Goal: Task Accomplishment & Management: Manage account settings

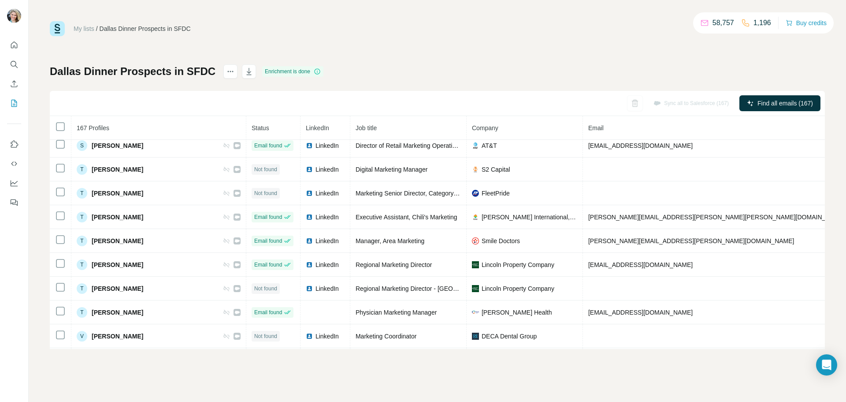
scroll to position [3737, 0]
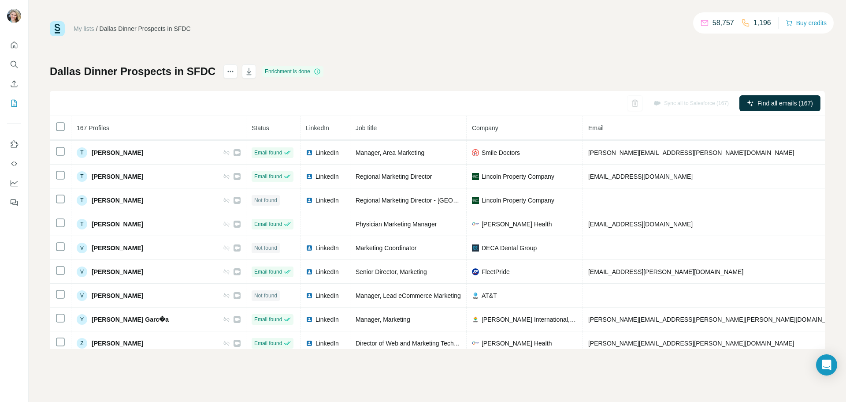
click at [78, 30] on link "My lists" at bounding box center [84, 28] width 21 height 7
click at [11, 102] on icon "My lists" at bounding box center [14, 103] width 6 height 7
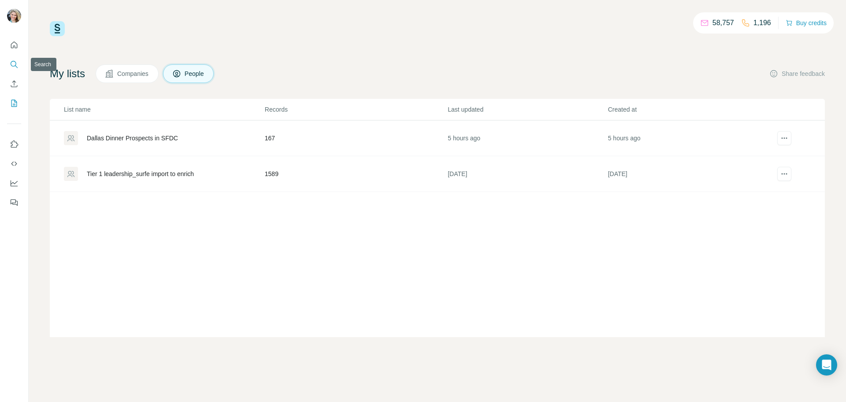
click at [12, 60] on button "Search" at bounding box center [14, 64] width 14 height 16
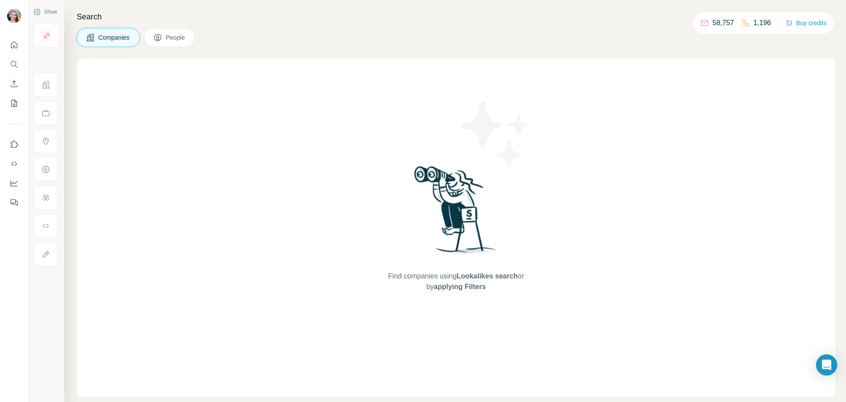
click at [160, 33] on button "People" at bounding box center [169, 37] width 51 height 19
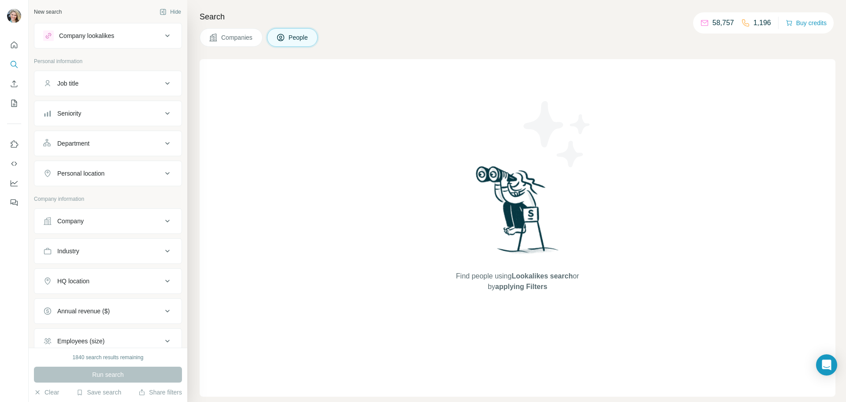
click at [111, 121] on button "Seniority" at bounding box center [107, 113] width 147 height 21
click at [76, 153] on span "C-Level" at bounding box center [66, 152] width 25 height 9
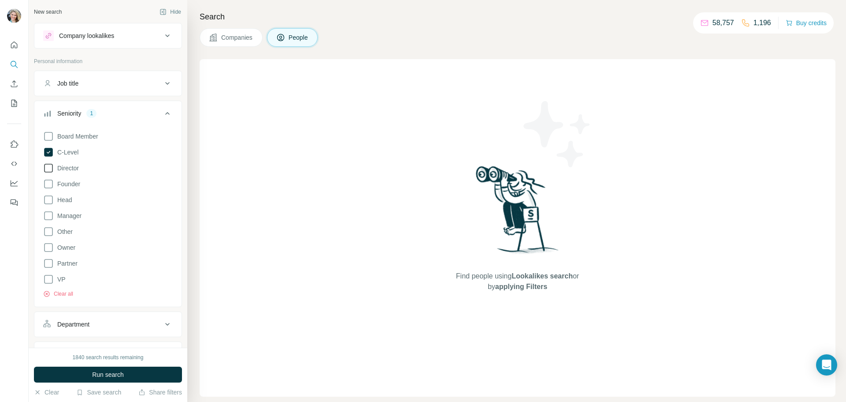
click at [70, 166] on span "Director" at bounding box center [66, 168] width 25 height 9
click at [75, 214] on span "Manager" at bounding box center [68, 215] width 28 height 9
click at [164, 113] on icon at bounding box center [167, 113] width 11 height 11
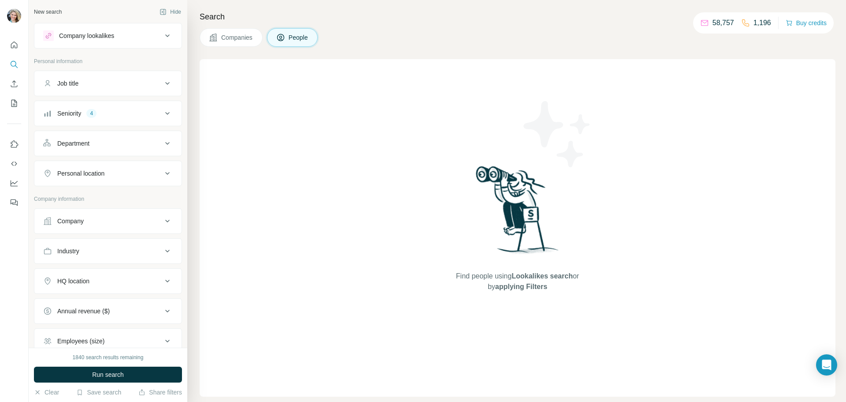
click at [149, 77] on button "Job title" at bounding box center [107, 83] width 147 height 21
click at [71, 114] on div at bounding box center [107, 108] width 147 height 23
drag, startPoint x: 79, startPoint y: 107, endPoint x: 74, endPoint y: 105, distance: 5.2
click at [79, 107] on input "text" at bounding box center [99, 105] width 112 height 16
type input "*"
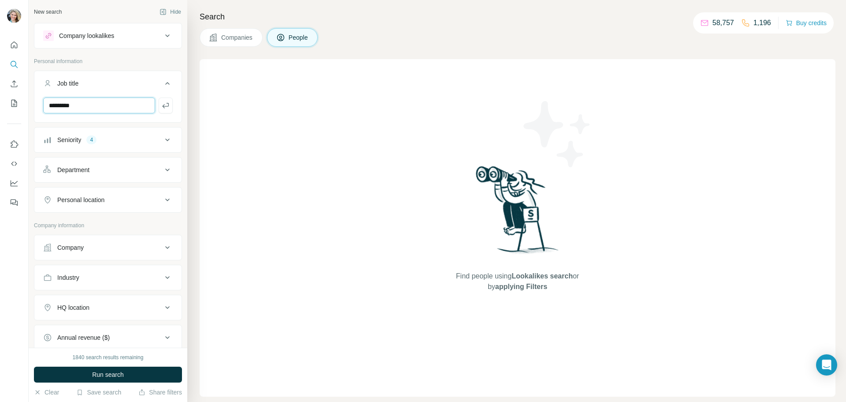
type input "*********"
type input "***"
click at [153, 210] on button "Department" at bounding box center [107, 200] width 147 height 21
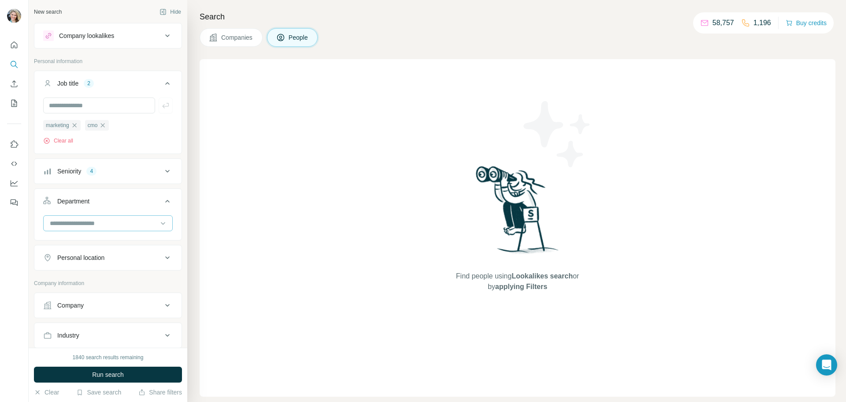
click at [135, 218] on div at bounding box center [103, 223] width 109 height 15
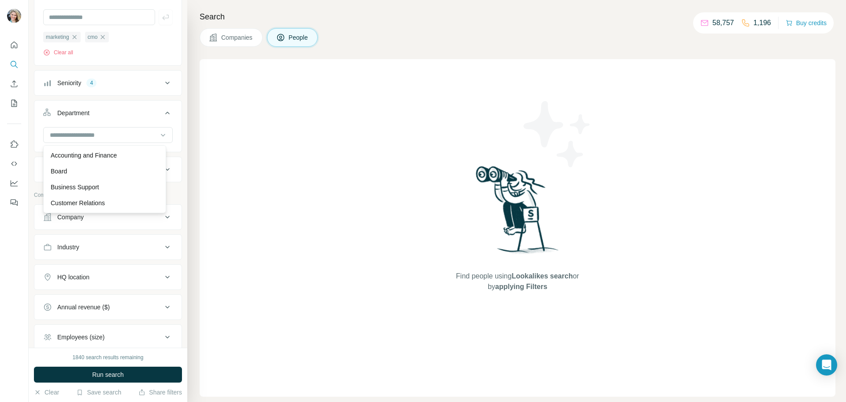
click at [162, 115] on icon at bounding box center [167, 113] width 11 height 11
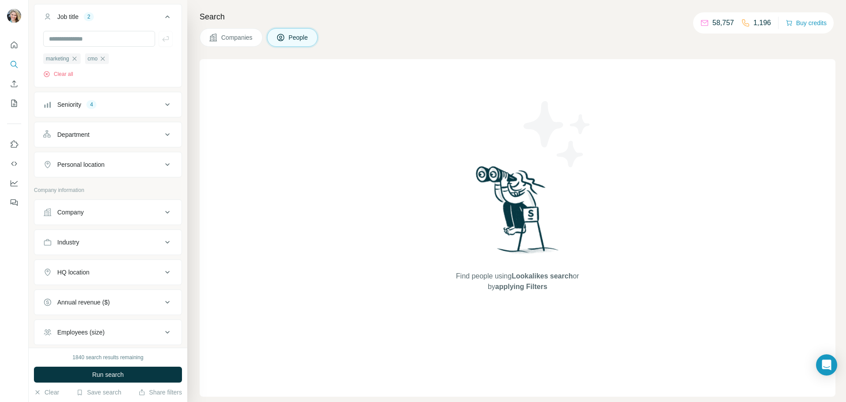
scroll to position [88, 0]
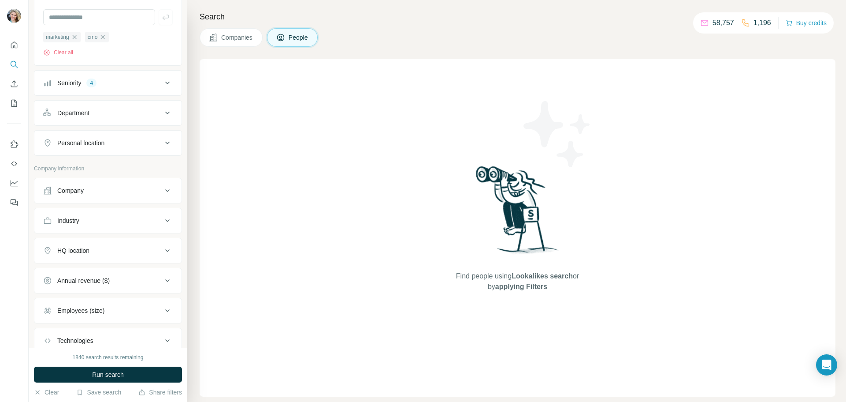
click at [162, 142] on icon at bounding box center [167, 143] width 11 height 11
click at [112, 165] on input "text" at bounding box center [108, 165] width 130 height 16
type input "****"
click at [94, 164] on input "****" at bounding box center [108, 165] width 130 height 16
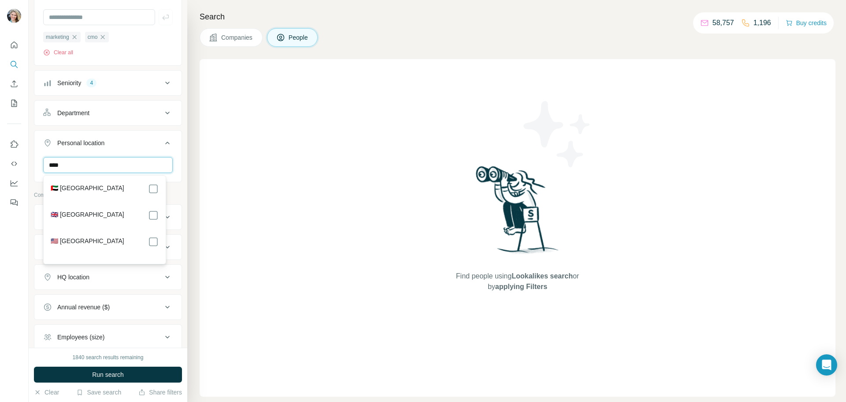
type input "****"
click at [279, 199] on div "Find people using Lookalikes search or by applying Filters" at bounding box center [518, 227] width 636 height 337
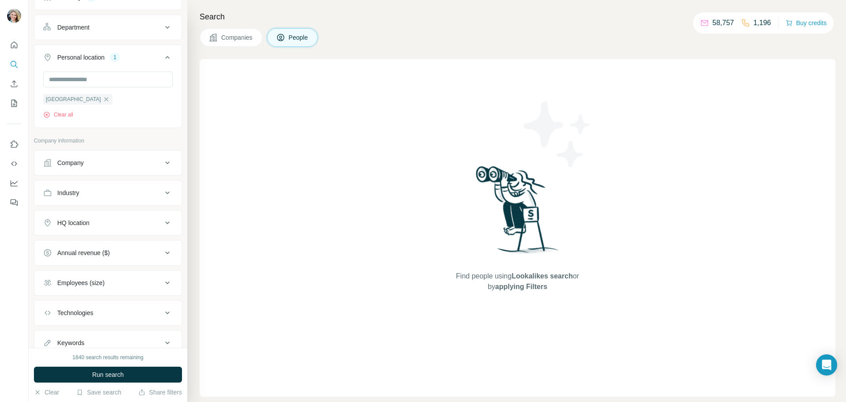
scroll to position [176, 0]
click at [129, 159] on div "Company" at bounding box center [102, 160] width 119 height 9
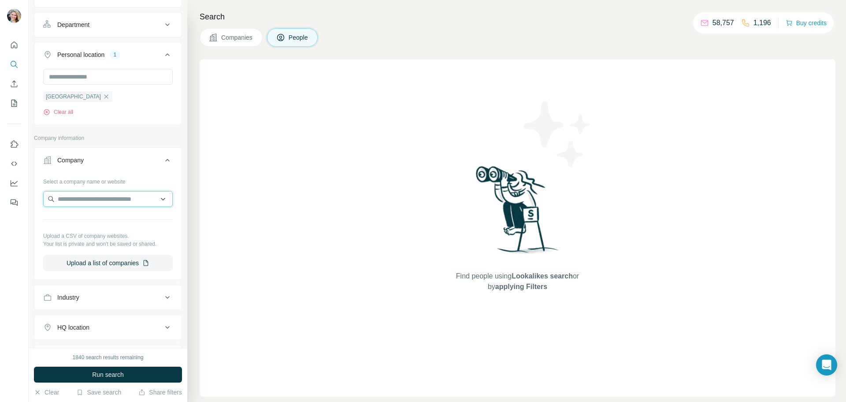
click at [96, 199] on input "text" at bounding box center [108, 199] width 130 height 16
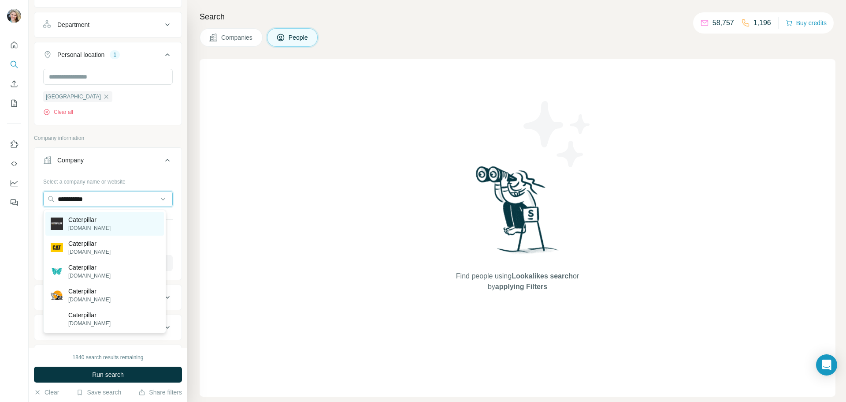
type input "**********"
click at [121, 223] on div "Caterpillar caterpillar.com" at bounding box center [104, 224] width 119 height 24
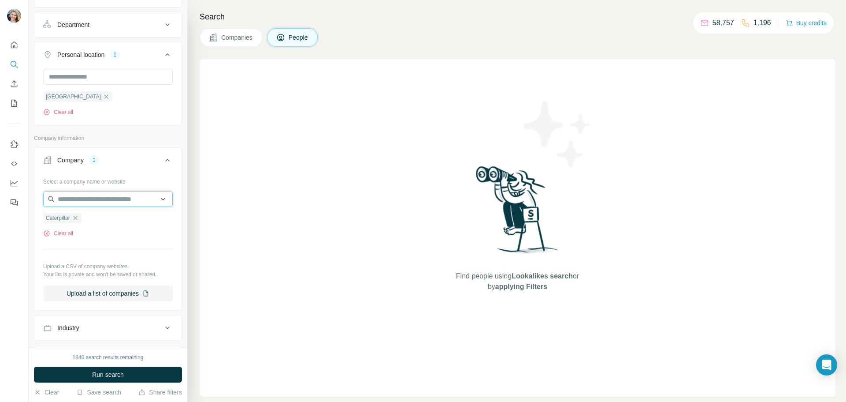
click at [104, 198] on input "text" at bounding box center [108, 199] width 130 height 16
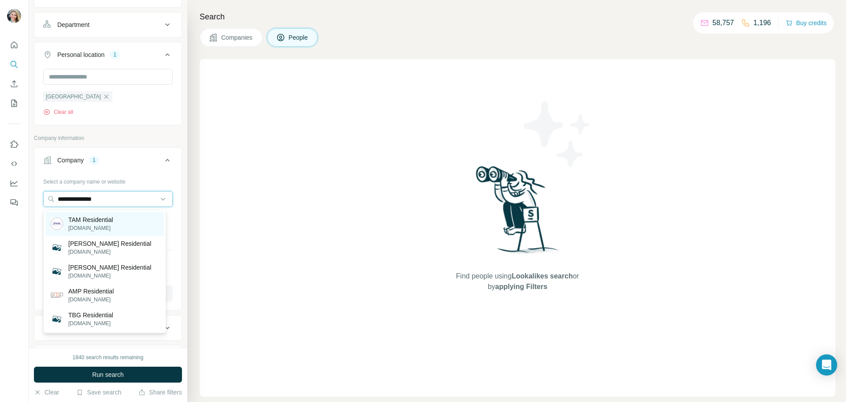
type input "**********"
click at [116, 223] on div "TAM Residential tamresidential.com" at bounding box center [104, 224] width 119 height 24
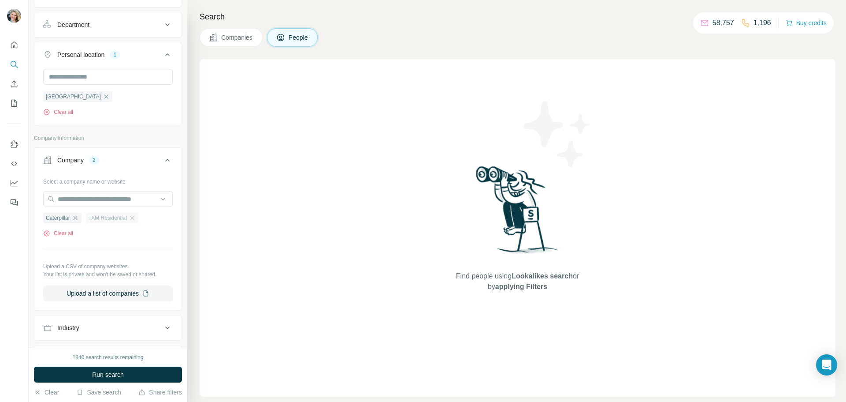
click at [101, 216] on span "TAM Residential" at bounding box center [108, 218] width 38 height 8
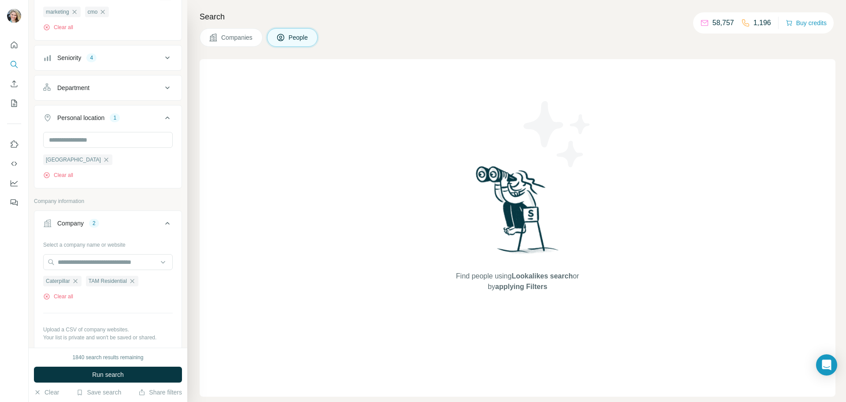
scroll to position [44, 0]
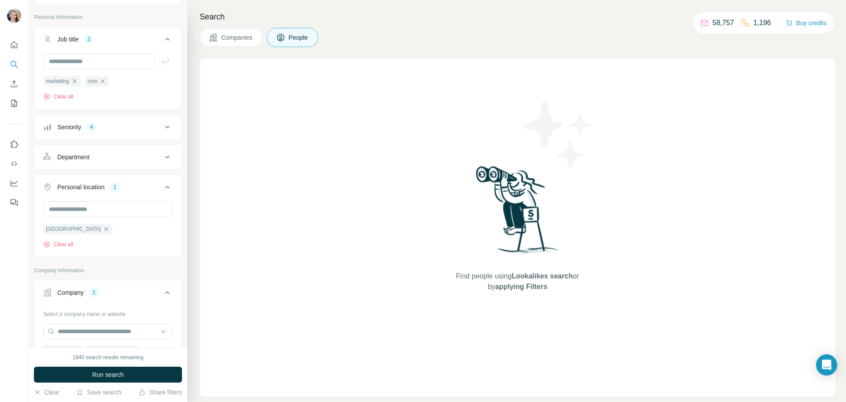
click at [147, 129] on div "Seniority 4" at bounding box center [102, 127] width 119 height 9
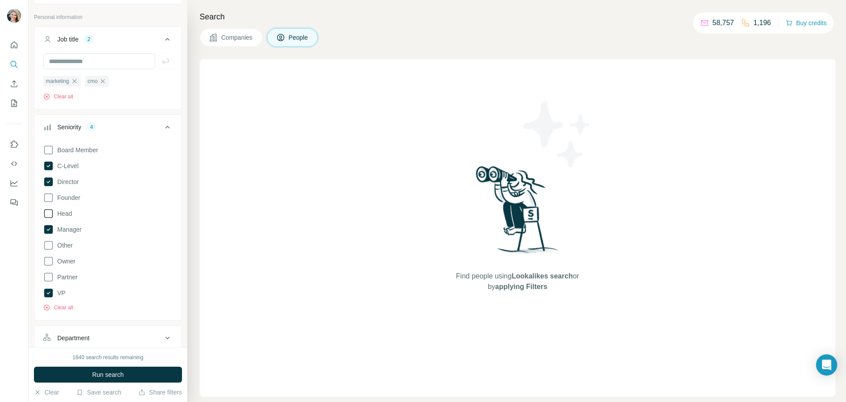
click at [64, 212] on span "Head" at bounding box center [63, 213] width 18 height 9
click at [136, 377] on button "Run search" at bounding box center [108, 374] width 148 height 16
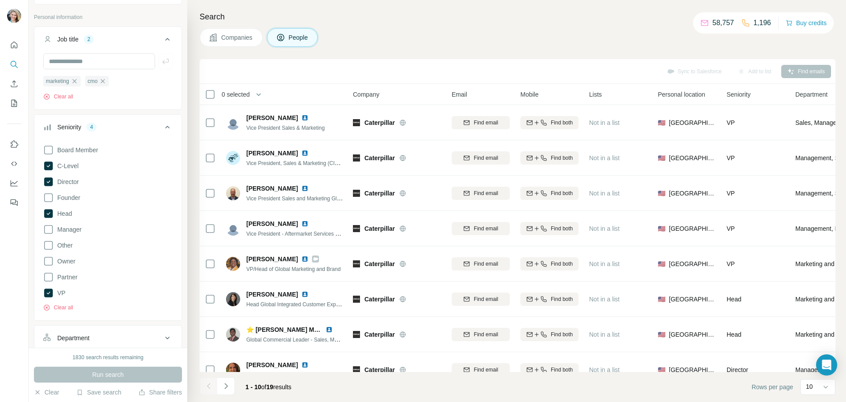
click at [628, 24] on div "Search Companies People Sync to Salesforce Add to list Find emails 0 selected P…" at bounding box center [516, 201] width 659 height 402
drag, startPoint x: 14, startPoint y: 104, endPoint x: 436, endPoint y: 38, distance: 427.9
click at [436, 38] on div "Companies People" at bounding box center [518, 37] width 636 height 19
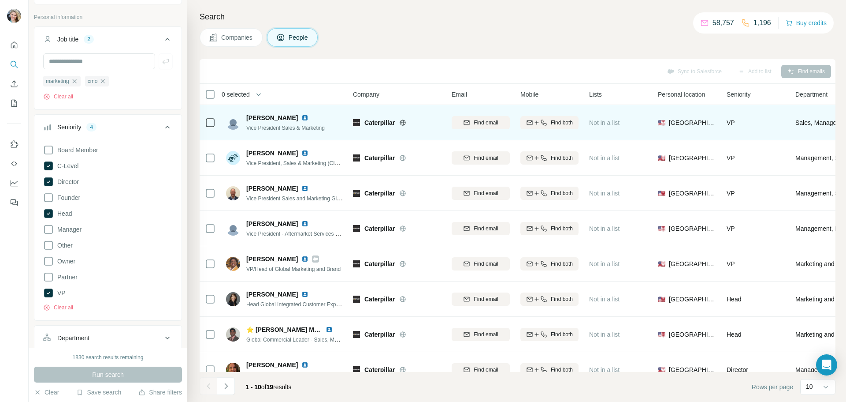
click at [302, 117] on img at bounding box center [305, 117] width 7 height 7
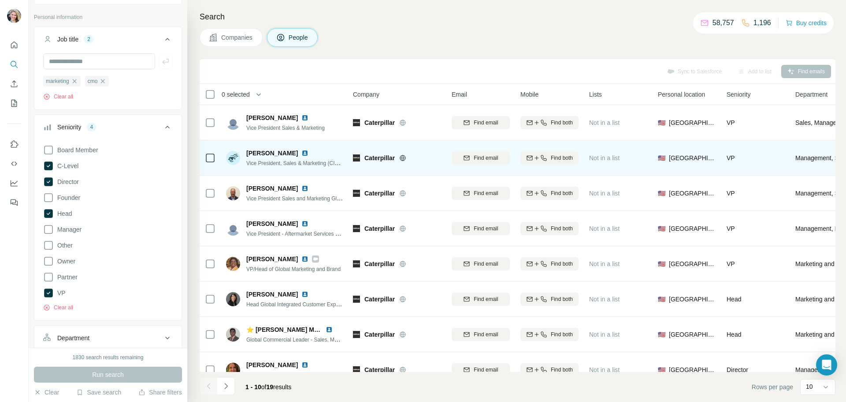
click at [302, 152] on img at bounding box center [305, 152] width 7 height 7
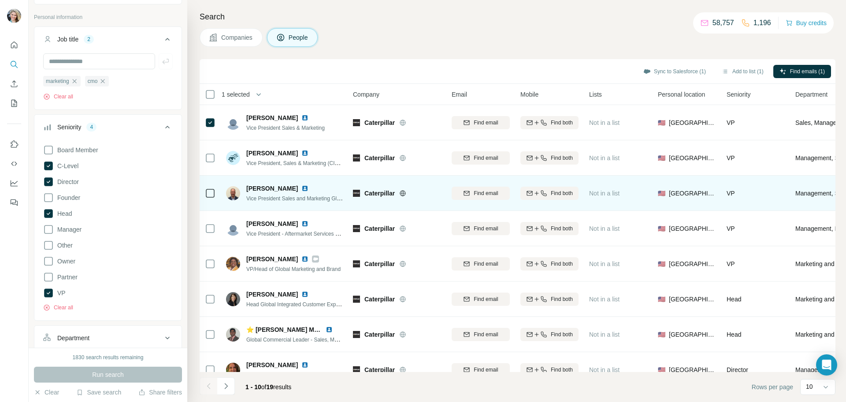
click at [302, 185] on img at bounding box center [305, 188] width 7 height 7
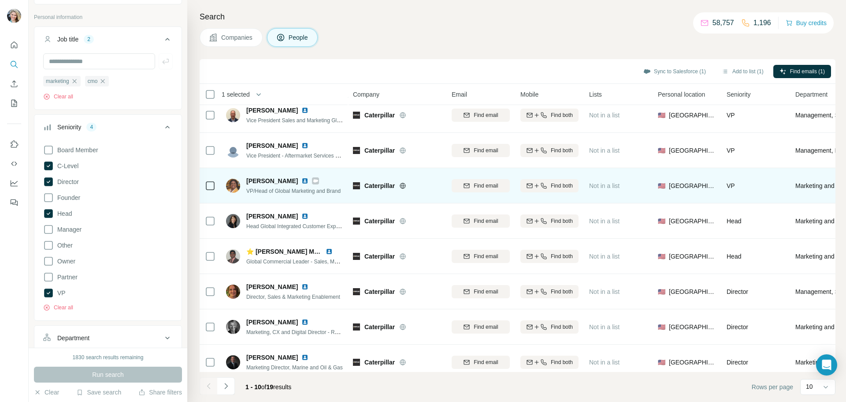
scroll to position [88, 0]
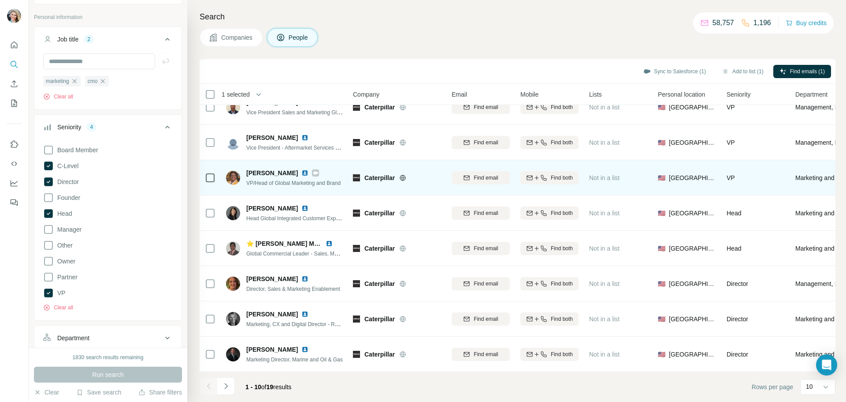
click at [302, 172] on img at bounding box center [305, 172] width 7 height 7
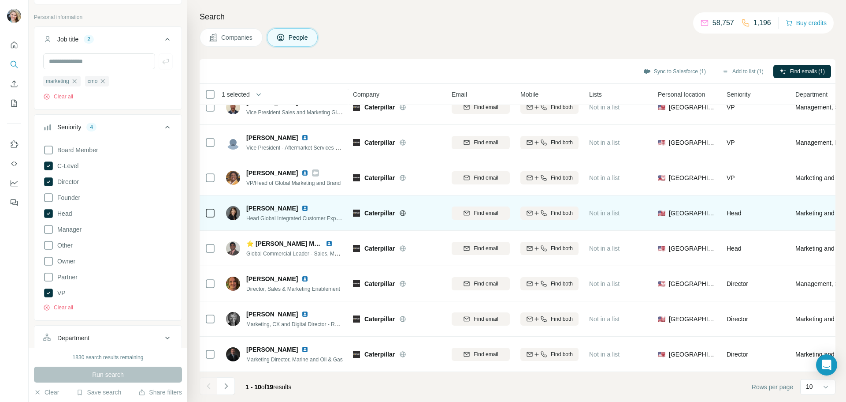
click at [302, 206] on img at bounding box center [305, 208] width 7 height 7
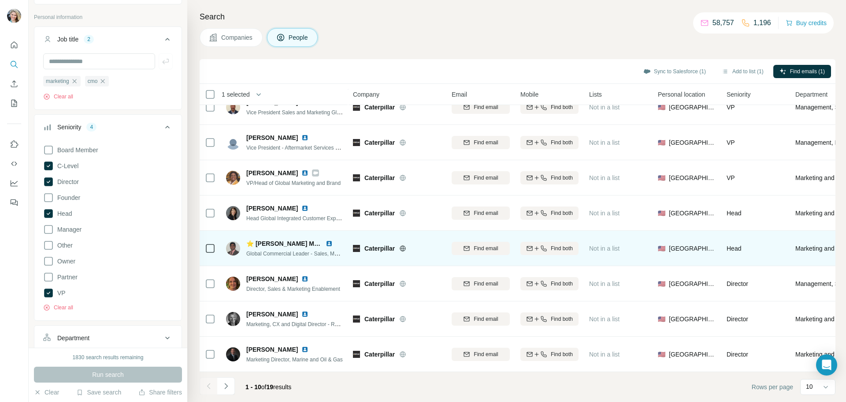
scroll to position [90, 0]
click at [331, 240] on img at bounding box center [329, 243] width 7 height 7
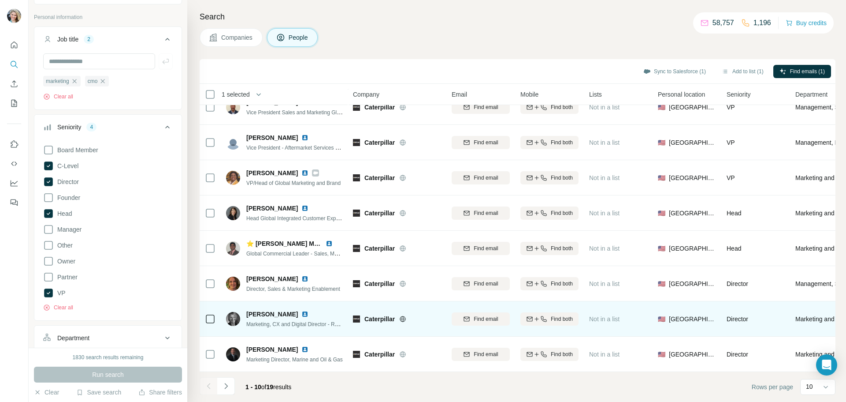
click at [309, 310] on img at bounding box center [305, 313] width 7 height 7
click at [309, 312] on img at bounding box center [305, 313] width 7 height 7
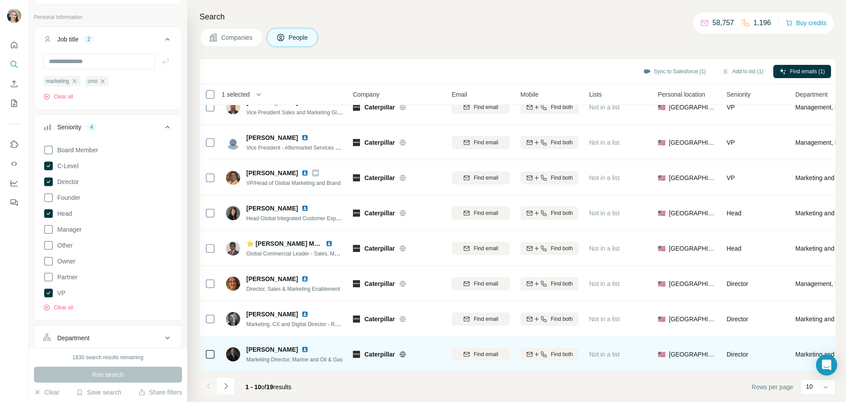
click at [302, 346] on img at bounding box center [305, 349] width 7 height 7
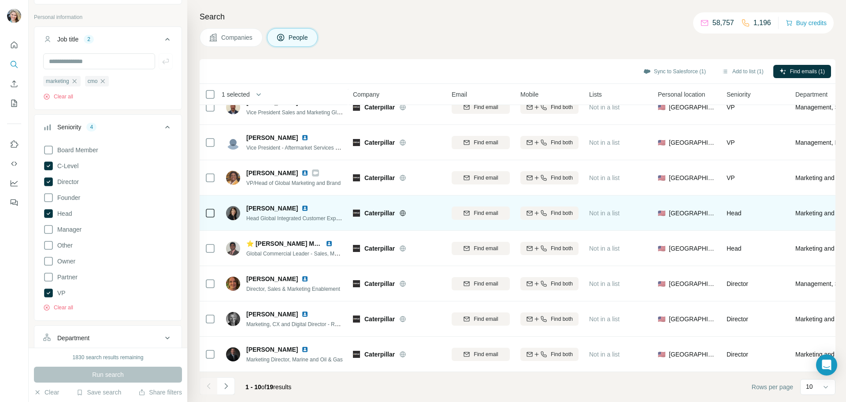
scroll to position [0, 0]
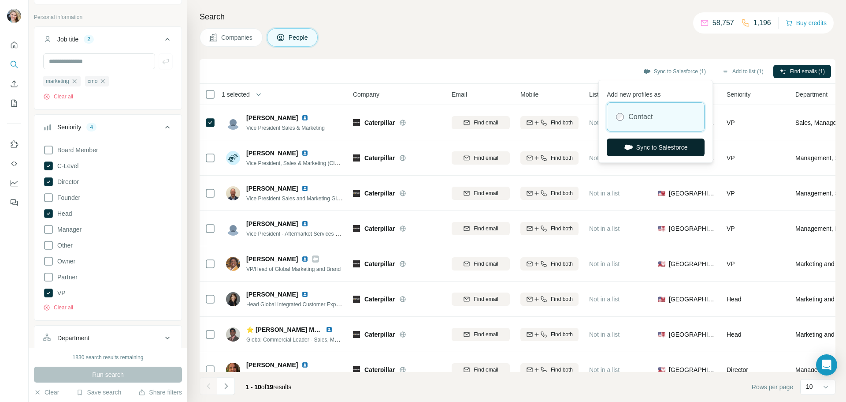
click at [659, 147] on button "Sync to Salesforce" at bounding box center [656, 147] width 98 height 18
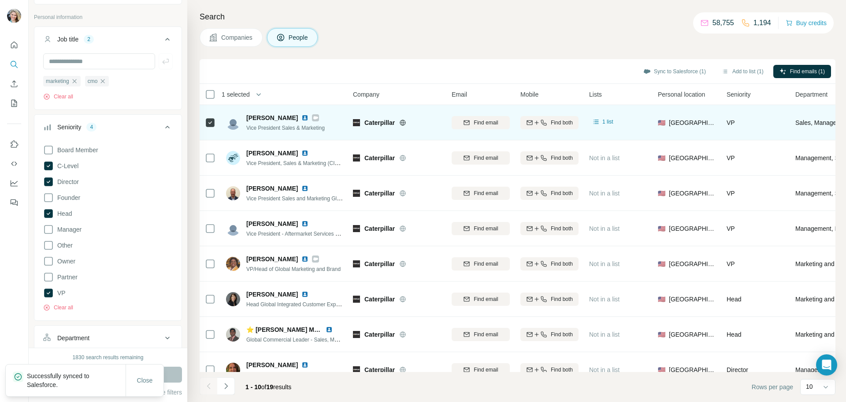
click at [313, 116] on icon at bounding box center [315, 117] width 5 height 7
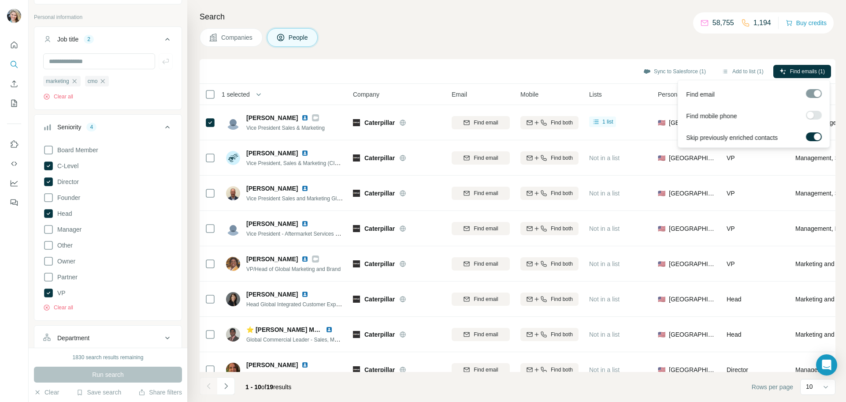
click at [817, 136] on div at bounding box center [817, 136] width 7 height 7
click at [811, 96] on div at bounding box center [814, 93] width 16 height 9
click at [813, 133] on div at bounding box center [810, 136] width 7 height 7
click at [806, 70] on span "Find emails (1)" at bounding box center [807, 71] width 35 height 8
click at [611, 36] on div "Companies People" at bounding box center [518, 37] width 636 height 19
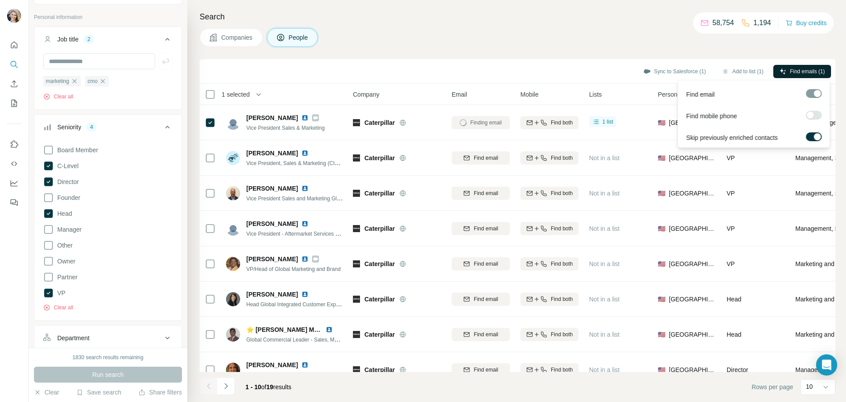
click at [800, 71] on span "Find emails (1)" at bounding box center [807, 71] width 35 height 8
click at [600, 51] on div "Search Companies People Sync to Salesforce (1) Add to list (1) Find emails (1) …" at bounding box center [516, 201] width 659 height 402
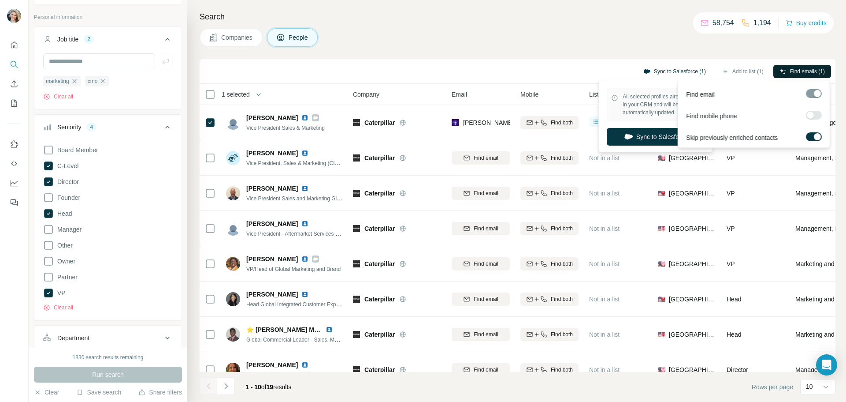
click at [692, 71] on button "Sync to Salesforce (1)" at bounding box center [675, 71] width 75 height 13
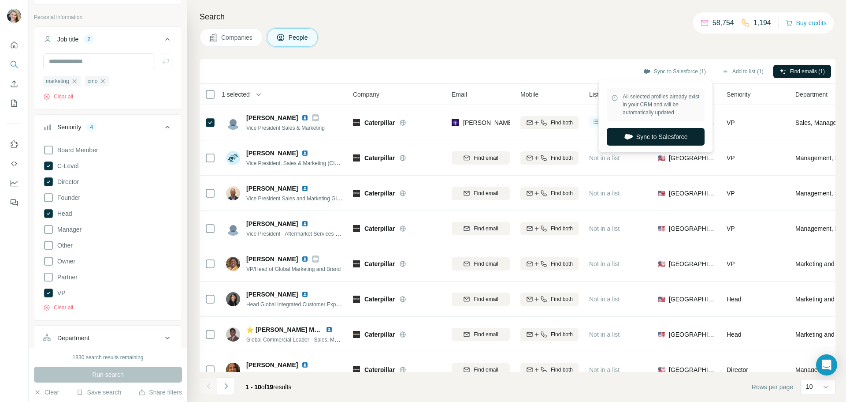
click at [627, 138] on icon "button" at bounding box center [629, 136] width 8 height 5
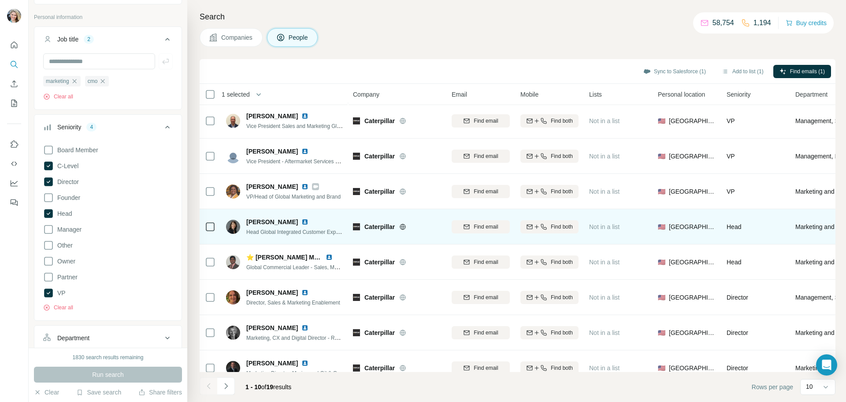
scroll to position [88, 0]
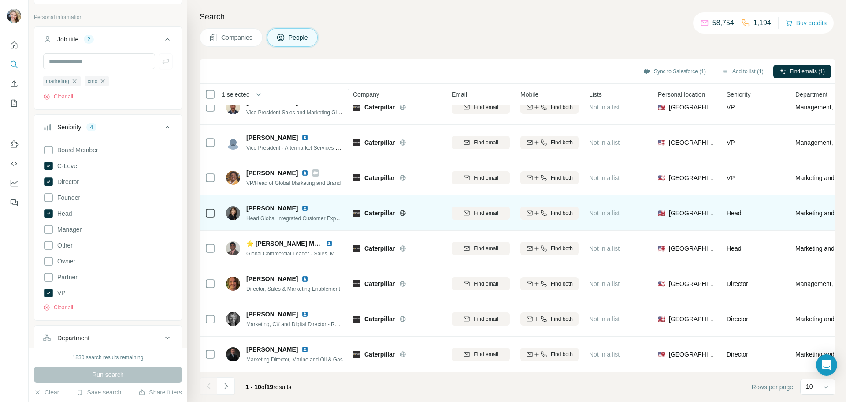
click at [304, 206] on img at bounding box center [305, 208] width 7 height 7
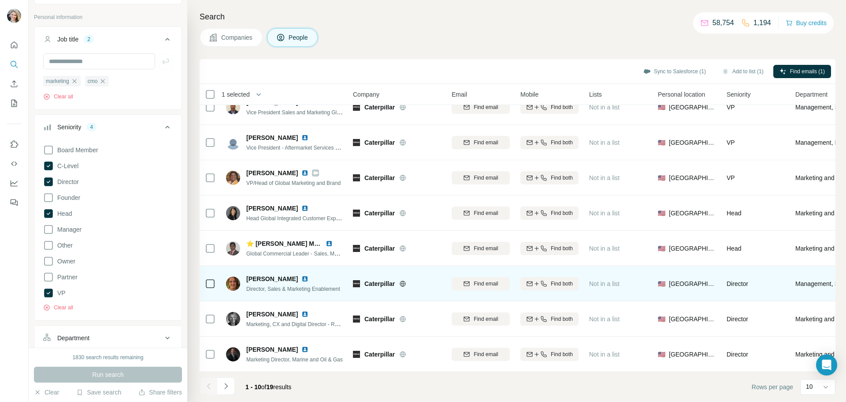
scroll to position [90, 0]
click at [302, 275] on img at bounding box center [305, 278] width 7 height 7
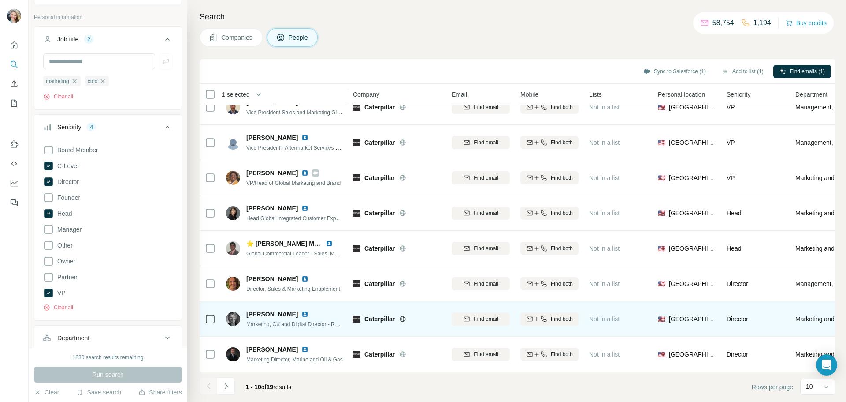
click at [309, 310] on img at bounding box center [305, 313] width 7 height 7
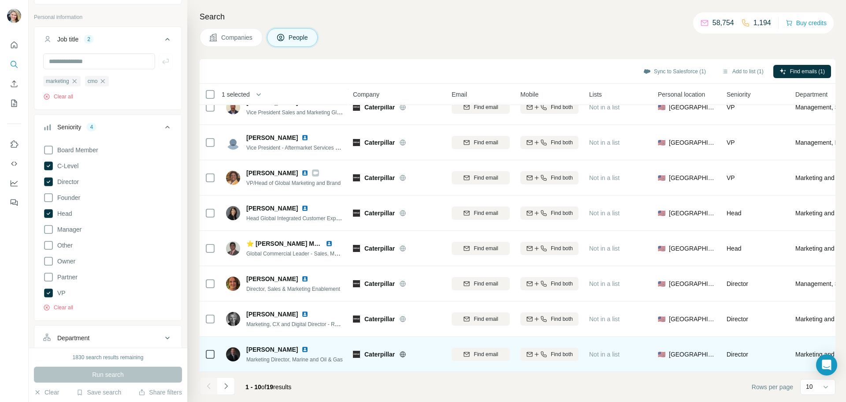
click at [302, 346] on img at bounding box center [305, 349] width 7 height 7
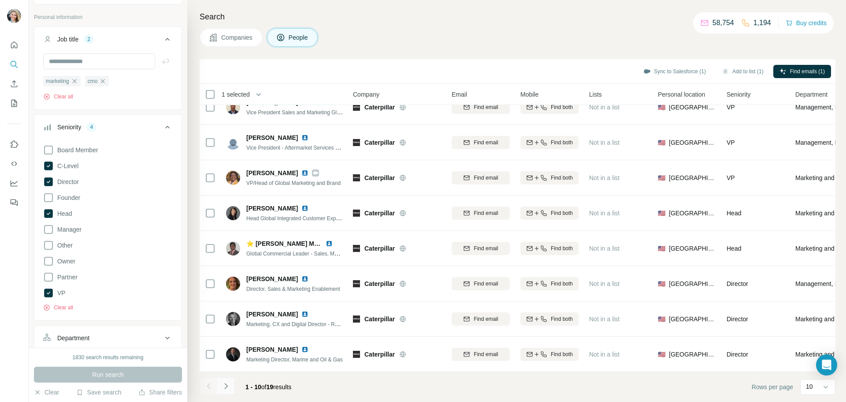
click at [231, 388] on button "Navigate to next page" at bounding box center [226, 386] width 18 height 18
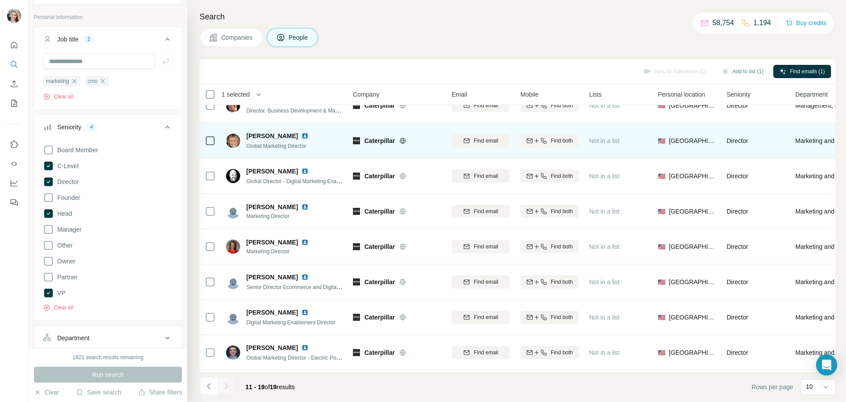
scroll to position [0, 0]
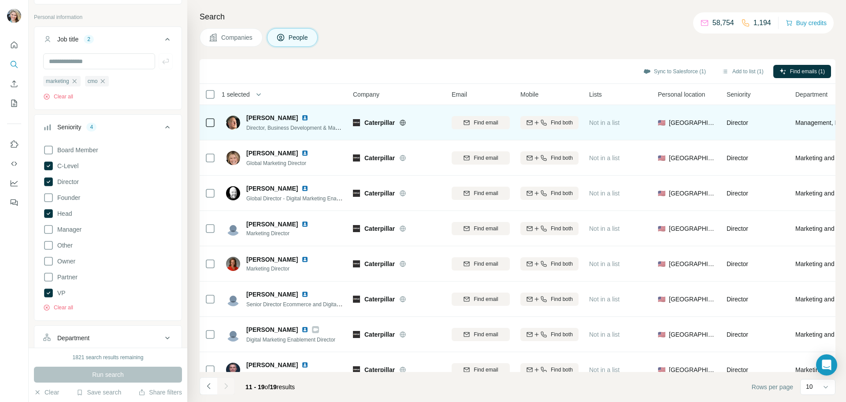
click at [302, 118] on img at bounding box center [305, 117] width 7 height 7
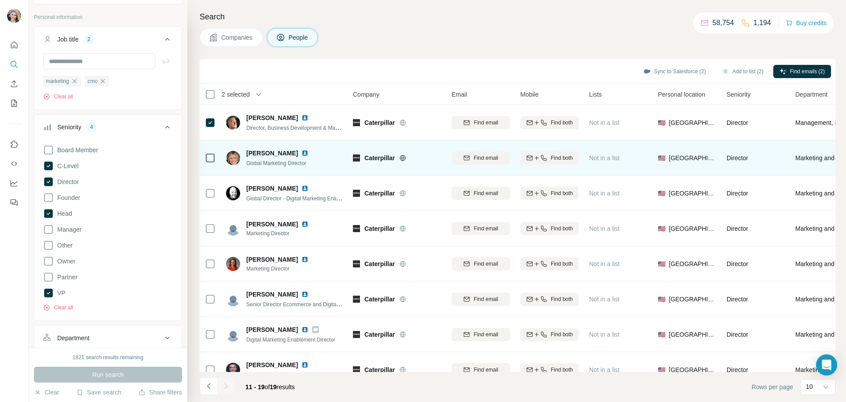
click at [302, 154] on img at bounding box center [305, 152] width 7 height 7
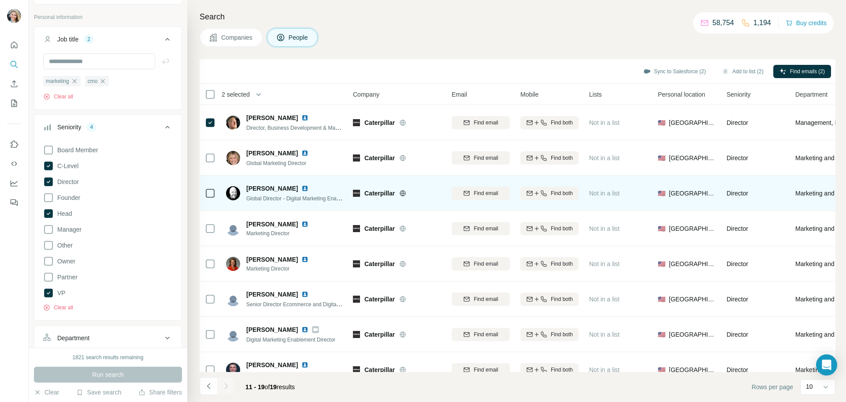
click at [302, 188] on img at bounding box center [305, 188] width 7 height 7
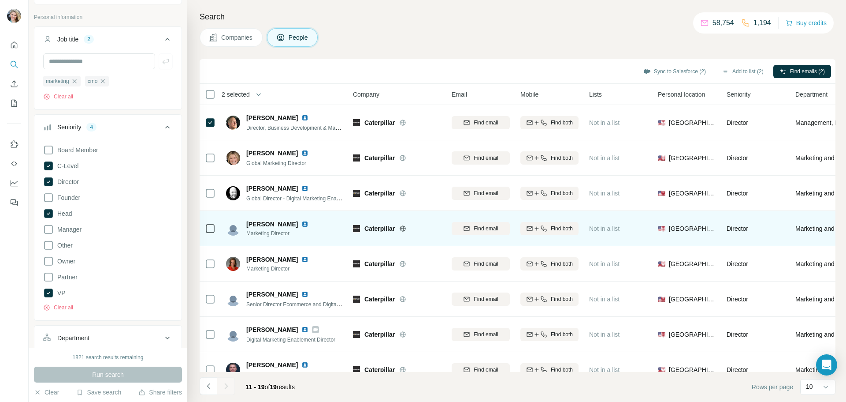
click at [305, 224] on img at bounding box center [305, 223] width 7 height 7
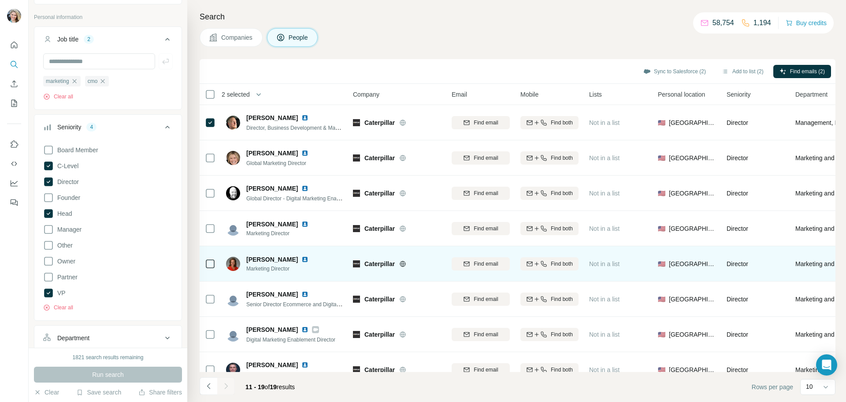
click at [302, 256] on img at bounding box center [305, 259] width 7 height 7
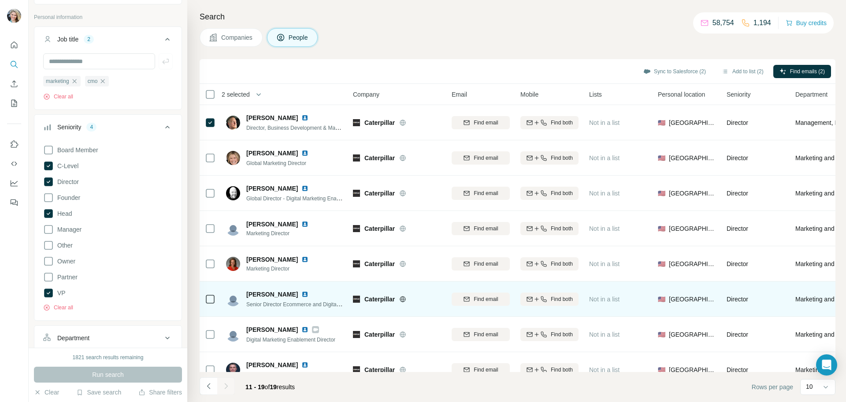
click at [302, 291] on img at bounding box center [305, 294] width 7 height 7
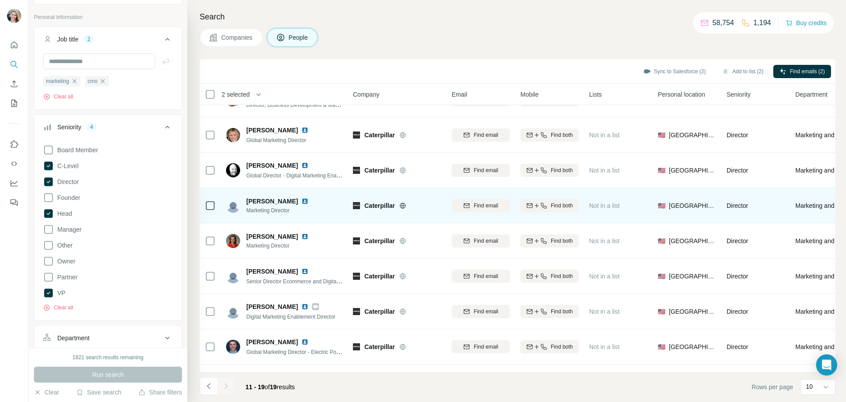
scroll to position [44, 0]
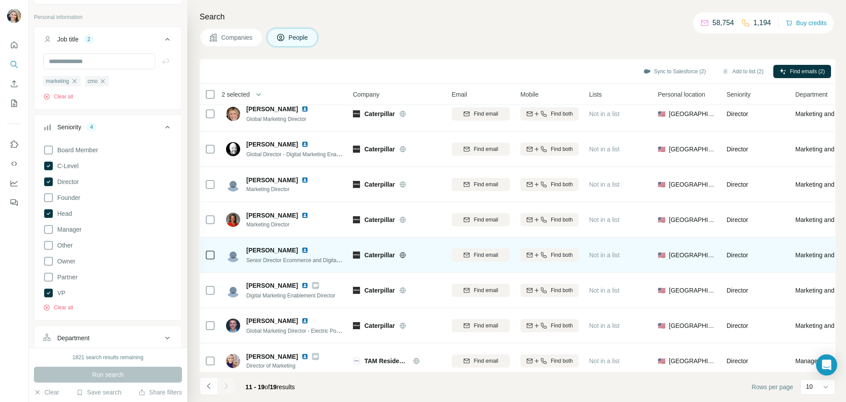
click at [289, 250] on div "Magy Kramer" at bounding box center [294, 250] width 97 height 9
click at [302, 249] on img at bounding box center [305, 249] width 7 height 7
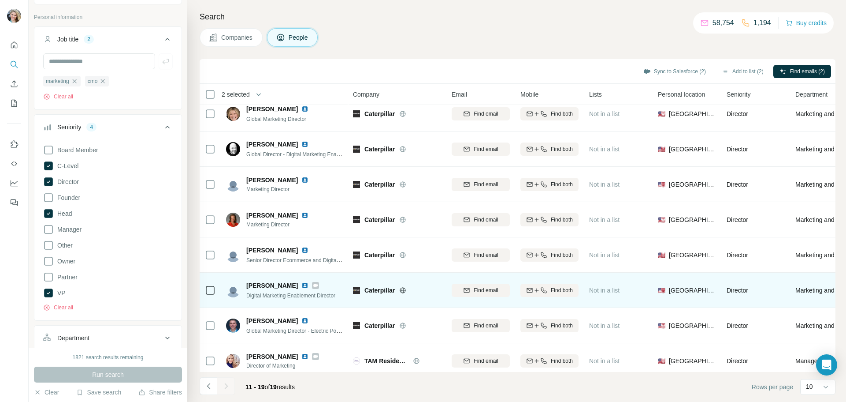
click at [302, 284] on img at bounding box center [305, 285] width 7 height 7
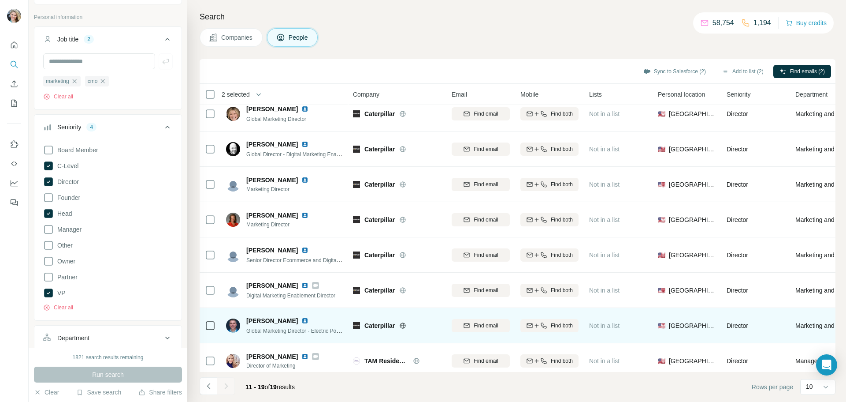
click at [302, 321] on img at bounding box center [305, 320] width 7 height 7
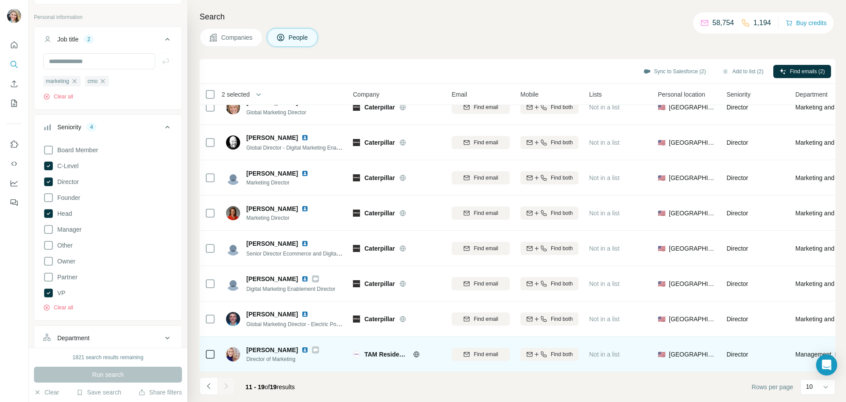
scroll to position [55, 0]
click at [302, 346] on img at bounding box center [305, 349] width 7 height 7
click at [479, 351] on span "Find email" at bounding box center [486, 354] width 24 height 8
click at [11, 103] on icon "My lists" at bounding box center [14, 103] width 9 height 9
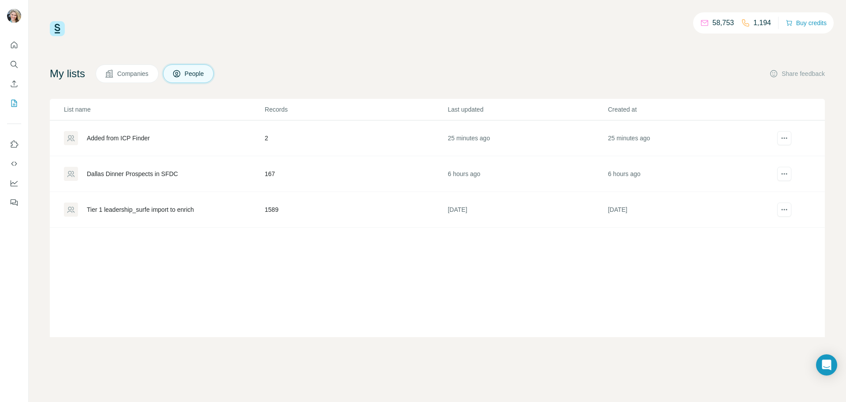
click at [142, 176] on div "Dallas Dinner Prospects in SFDC" at bounding box center [132, 173] width 91 height 9
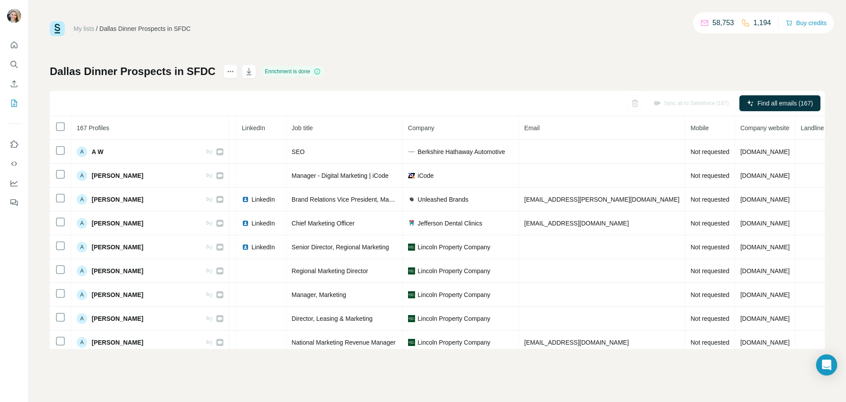
scroll to position [0, 54]
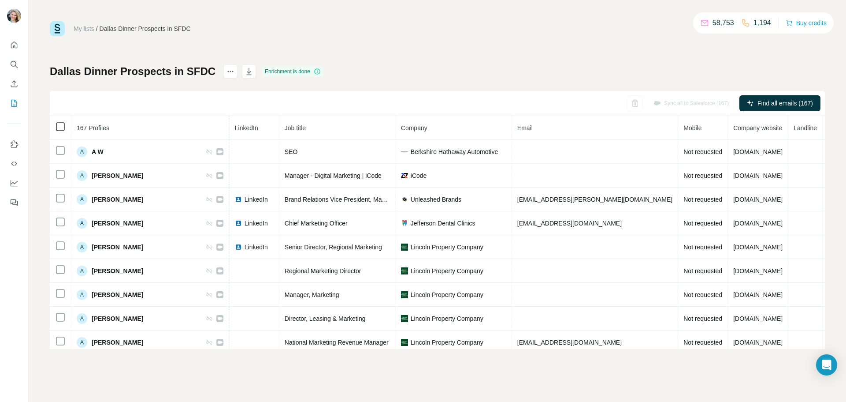
click at [56, 126] on icon at bounding box center [60, 126] width 11 height 11
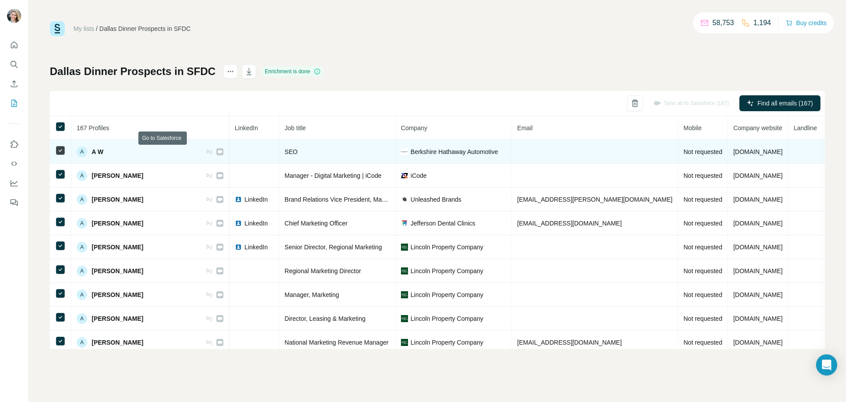
click at [218, 152] on icon at bounding box center [220, 151] width 5 height 3
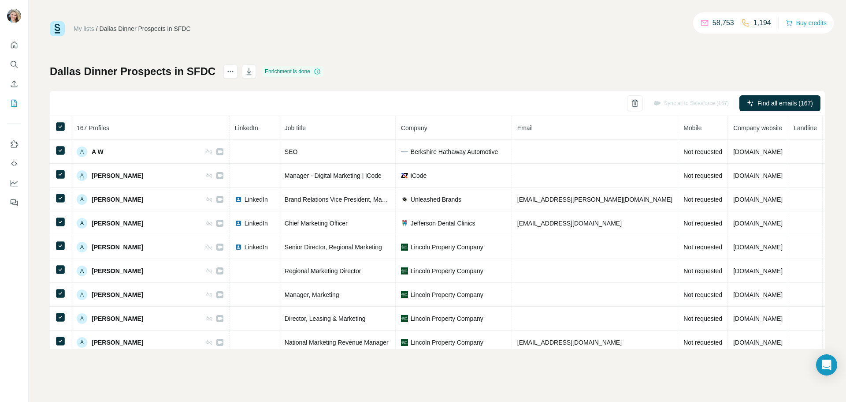
click at [317, 71] on icon at bounding box center [317, 71] width 7 height 7
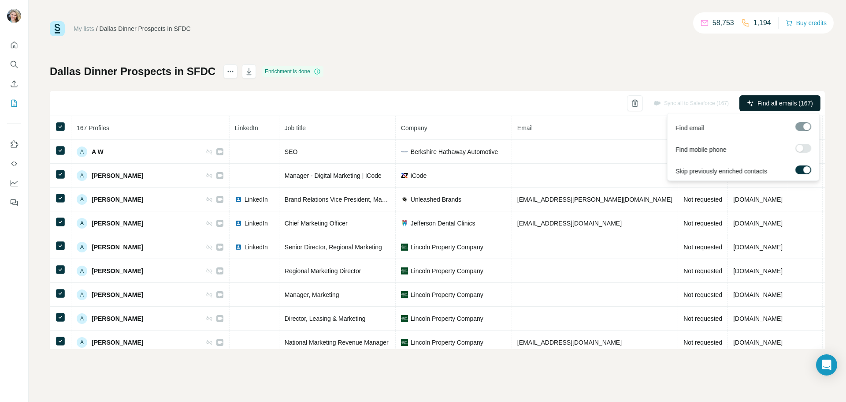
click at [760, 101] on span "Find all emails (167)" at bounding box center [786, 103] width 56 height 9
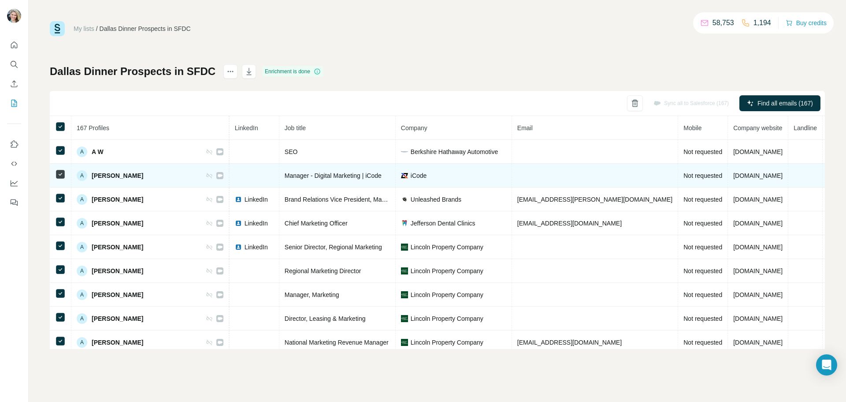
click at [65, 173] on icon at bounding box center [60, 174] width 11 height 11
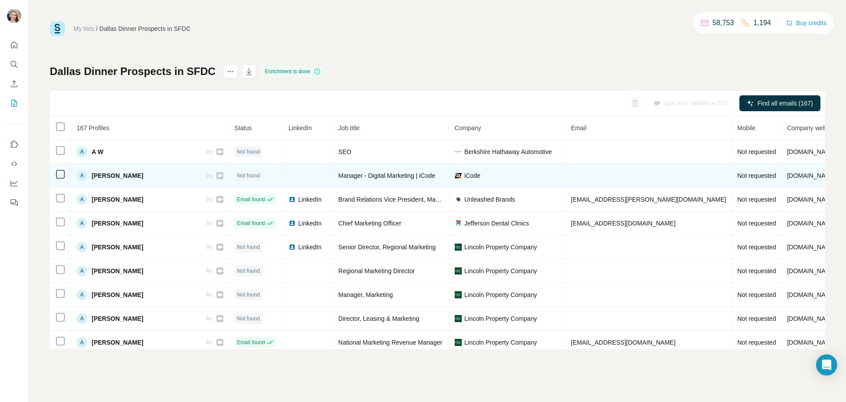
click at [168, 175] on td "A Aakash Karn" at bounding box center [150, 176] width 158 height 24
click at [218, 175] on icon at bounding box center [220, 175] width 5 height 3
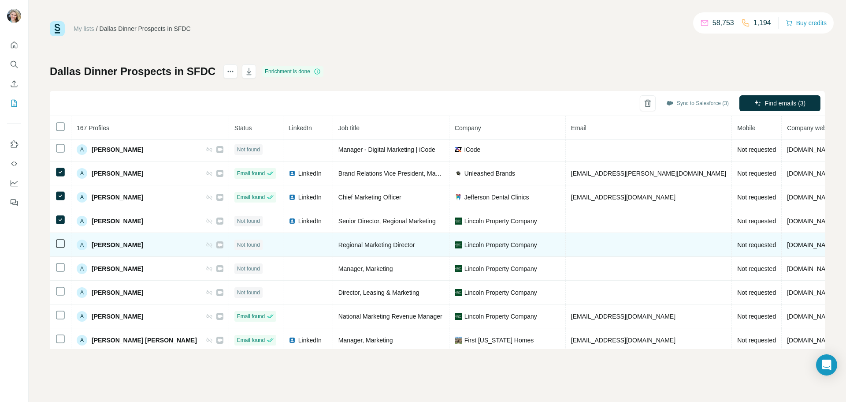
scroll to position [34, 0]
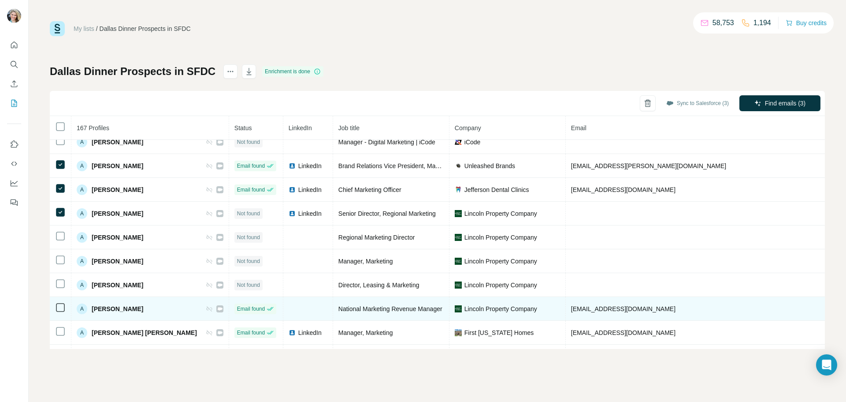
click at [65, 306] on icon at bounding box center [60, 307] width 11 height 11
click at [60, 302] on icon at bounding box center [60, 307] width 11 height 11
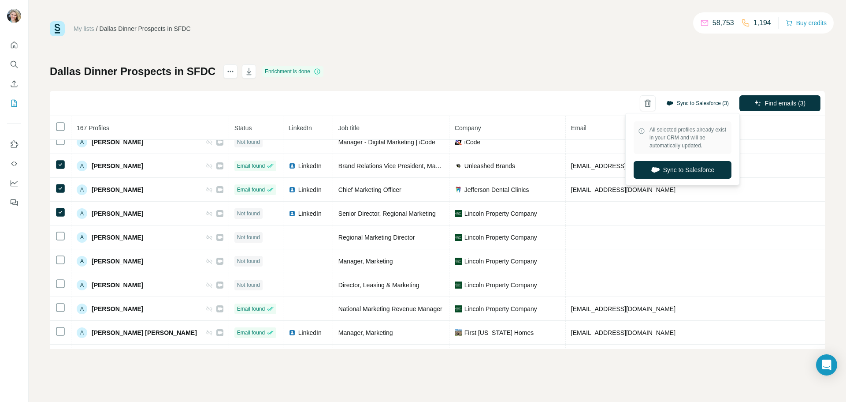
click at [686, 100] on button "Sync to Salesforce (3)" at bounding box center [697, 103] width 75 height 13
click at [680, 174] on button "Sync to Salesforce" at bounding box center [683, 170] width 98 height 18
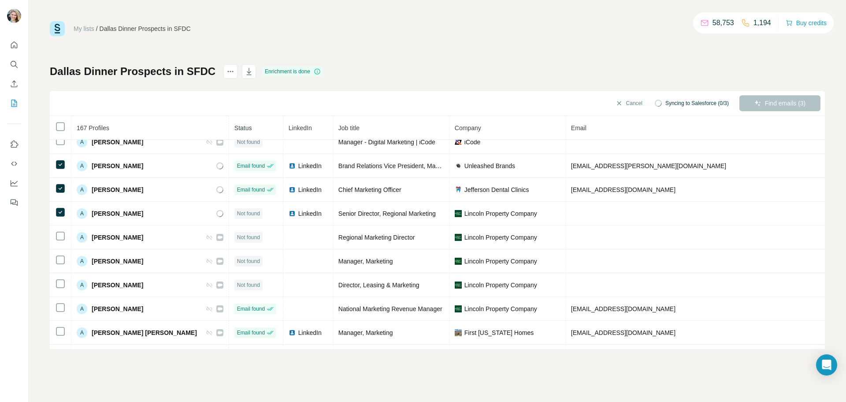
scroll to position [0, 0]
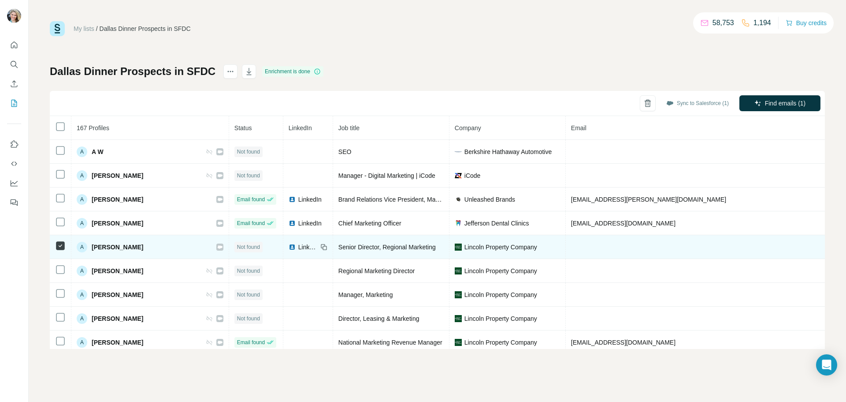
click at [65, 246] on icon at bounding box center [60, 245] width 11 height 11
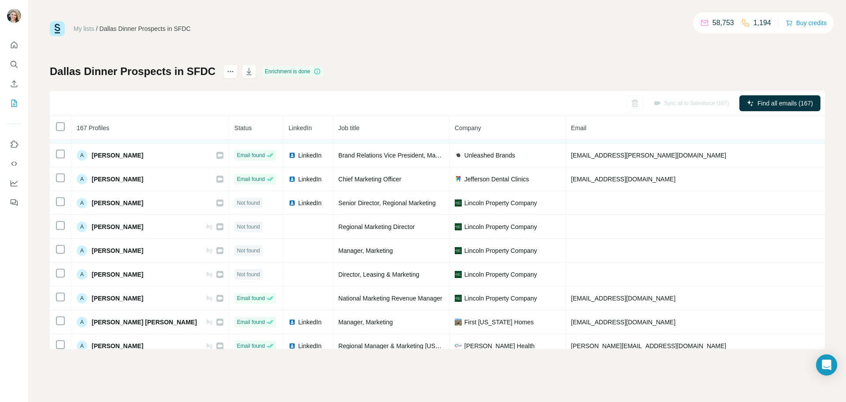
scroll to position [88, 0]
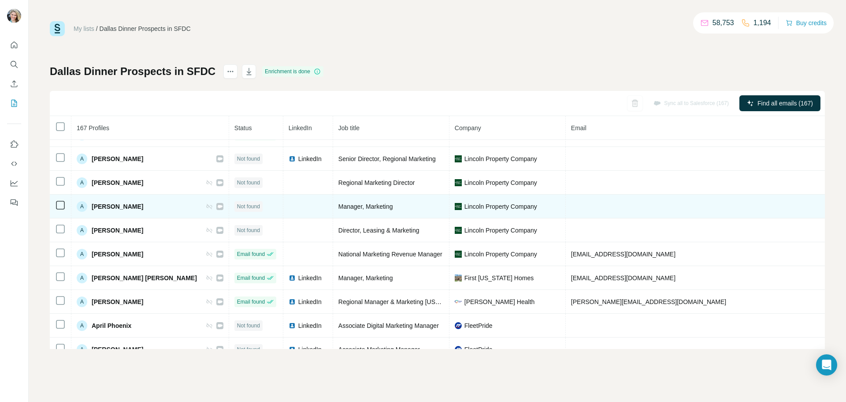
click at [65, 203] on icon at bounding box center [60, 205] width 11 height 11
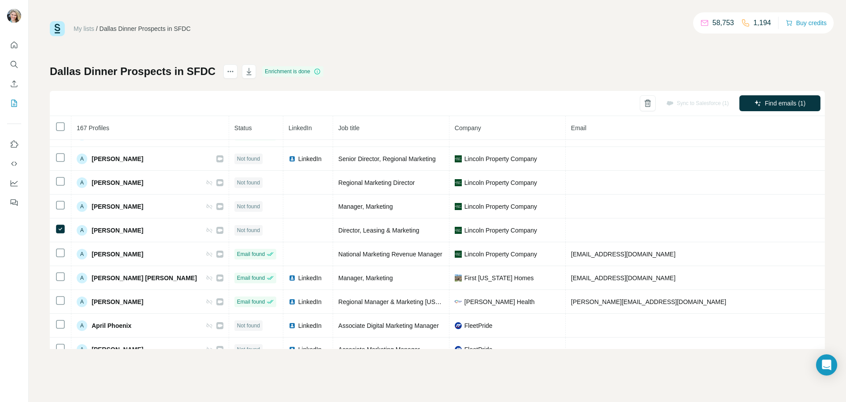
click at [689, 101] on div "Sync to Salesforce (1)" at bounding box center [697, 103] width 75 height 16
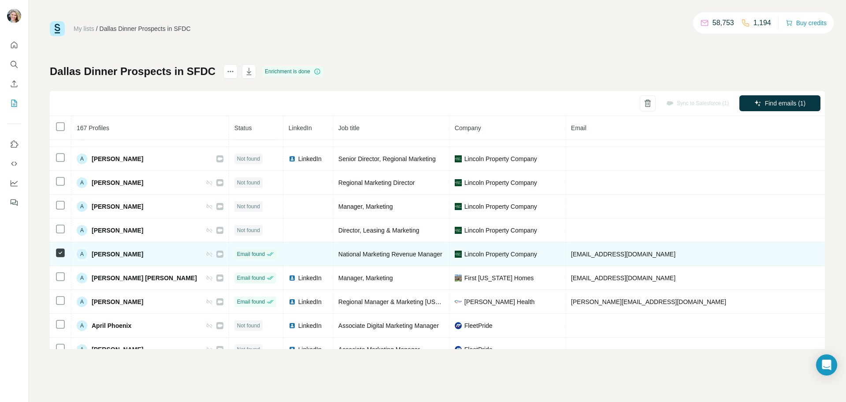
click at [283, 252] on td at bounding box center [308, 254] width 50 height 24
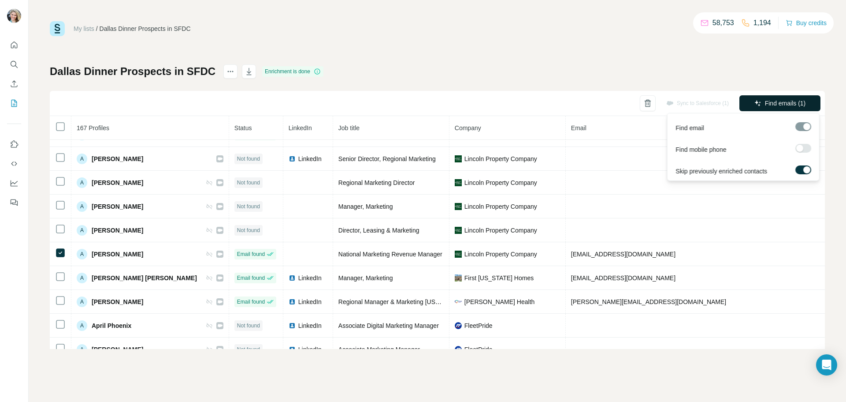
click at [783, 103] on span "Find emails (1)" at bounding box center [785, 103] width 41 height 9
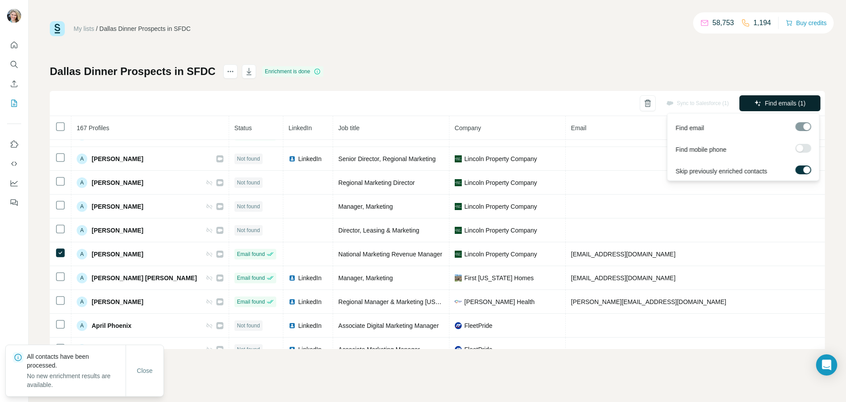
click at [782, 103] on span "Find emails (1)" at bounding box center [785, 103] width 41 height 9
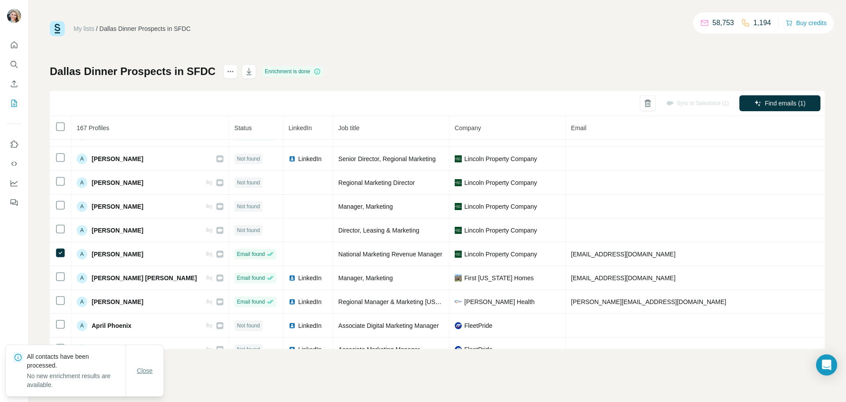
click at [145, 369] on span "Close" at bounding box center [145, 370] width 16 height 9
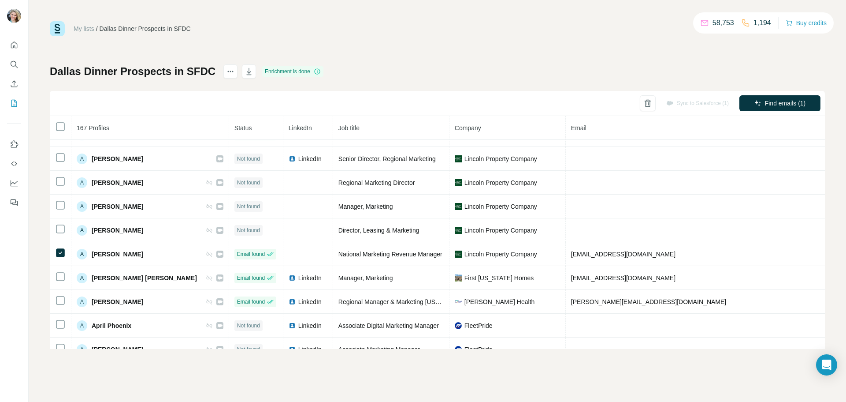
click at [690, 101] on div "Sync to Salesforce (1)" at bounding box center [697, 103] width 75 height 16
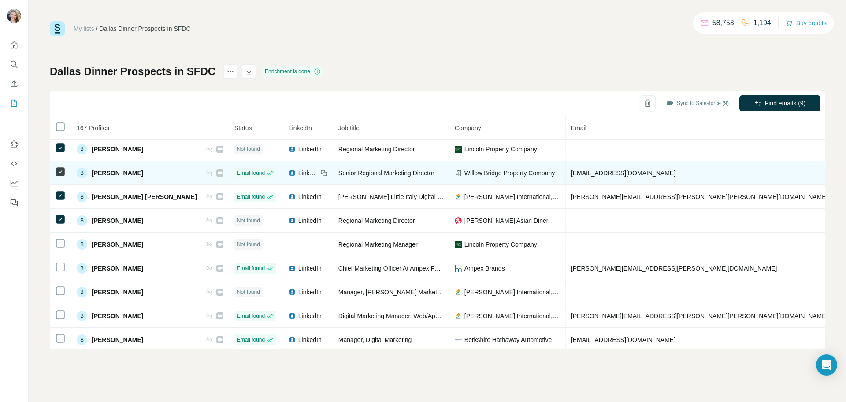
scroll to position [404, 0]
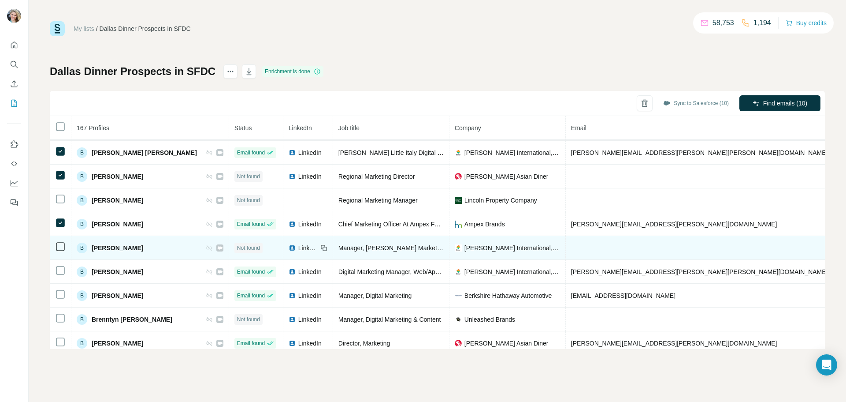
click at [66, 249] on td at bounding box center [61, 248] width 22 height 24
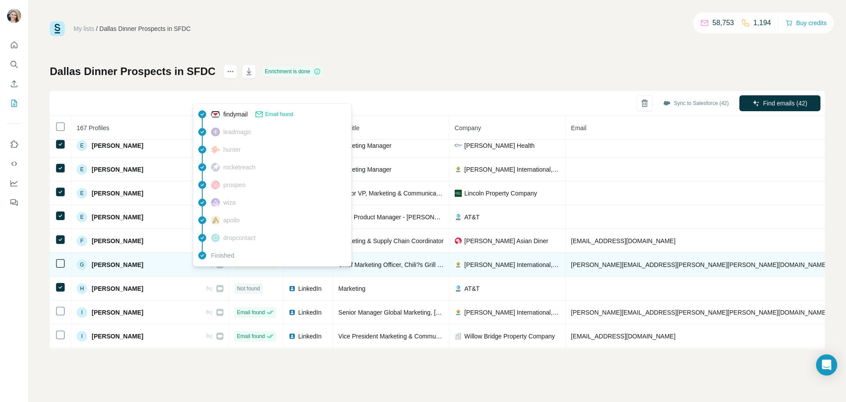
scroll to position [1356, 0]
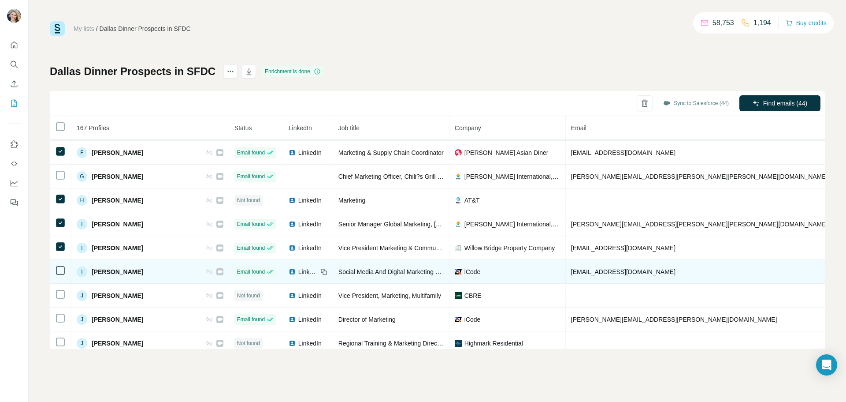
click at [62, 275] on icon at bounding box center [60, 270] width 11 height 11
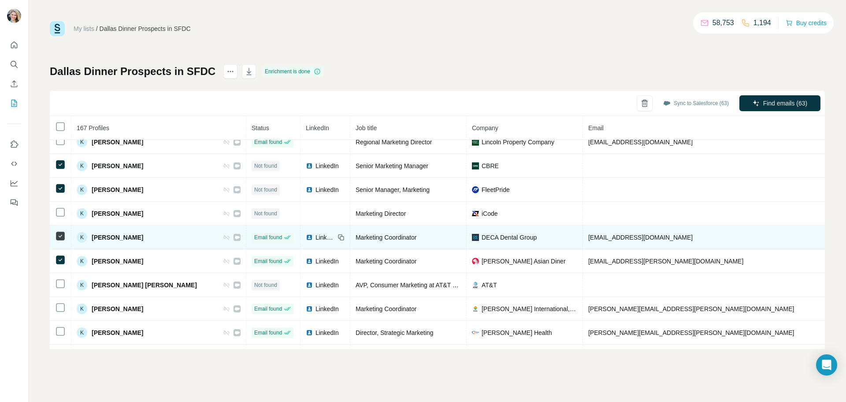
scroll to position [2026, 0]
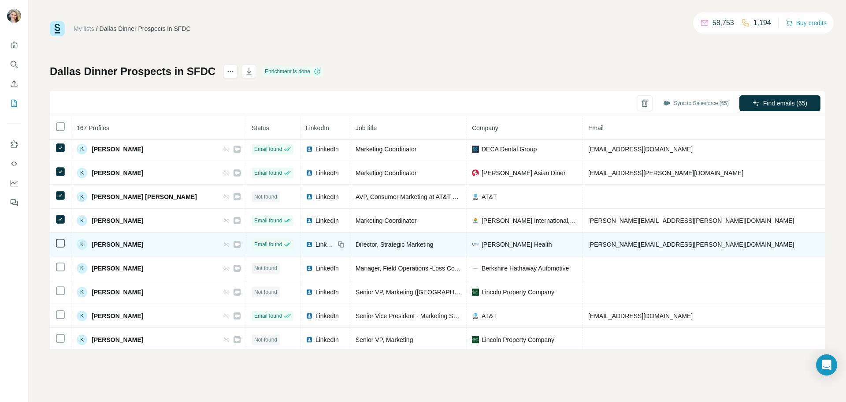
click at [60, 248] on icon at bounding box center [60, 243] width 11 height 11
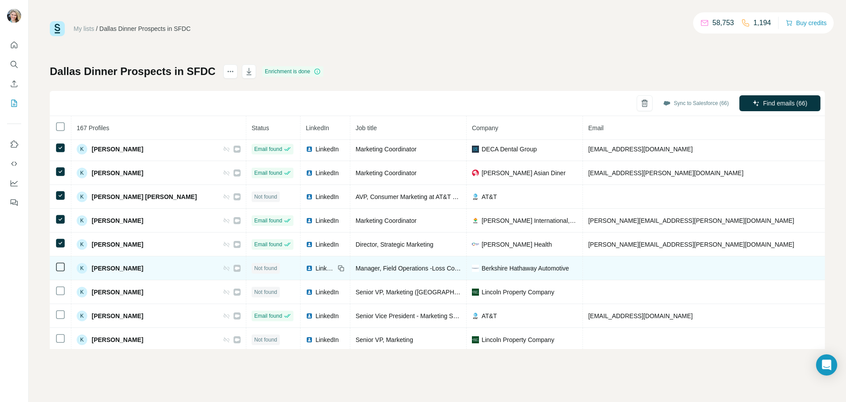
click at [65, 270] on icon at bounding box center [60, 266] width 11 height 11
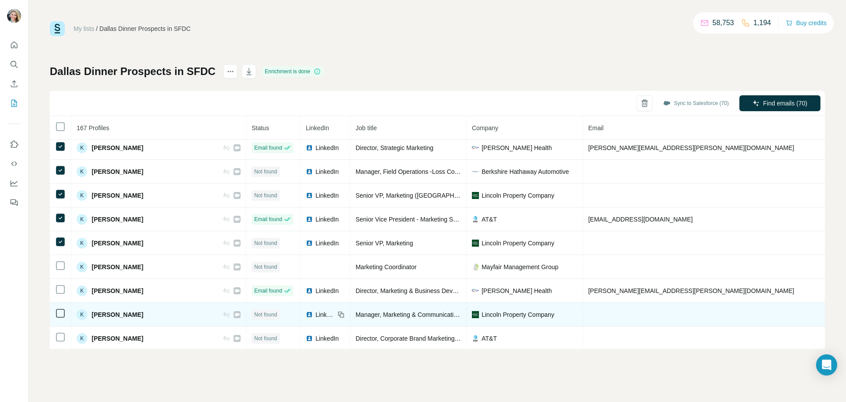
scroll to position [2159, 0]
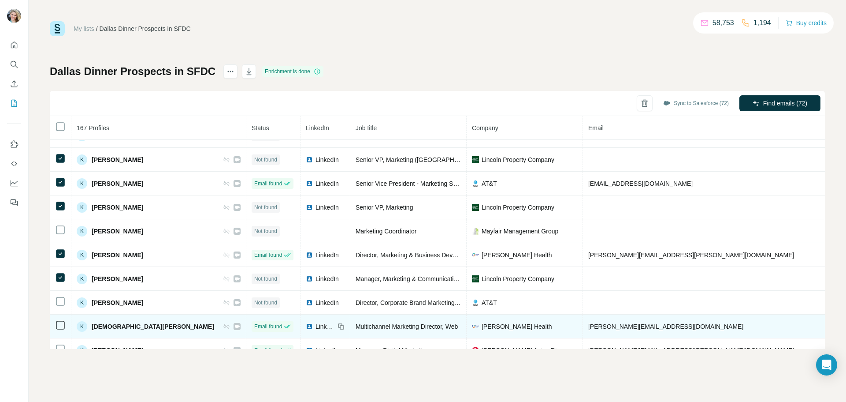
click at [63, 308] on td at bounding box center [61, 303] width 22 height 24
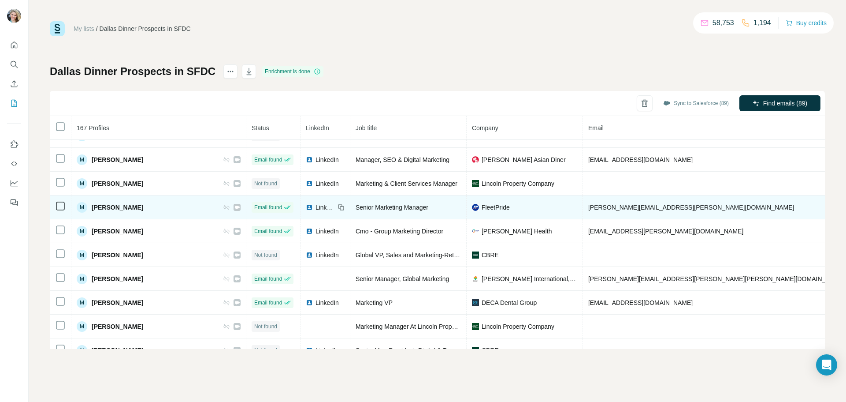
scroll to position [2829, 0]
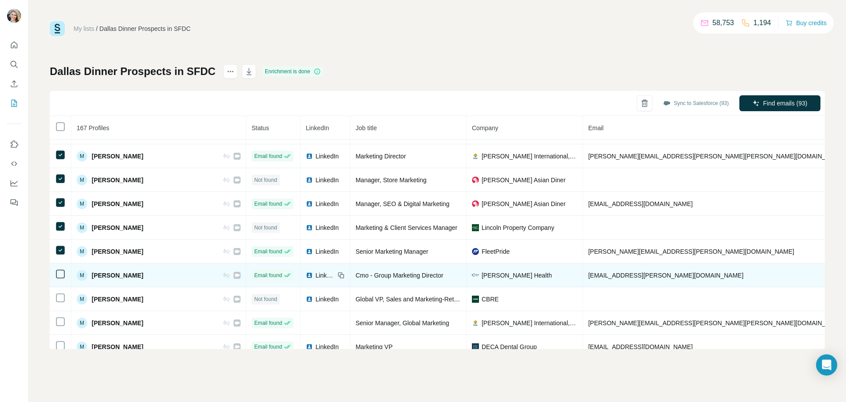
click at [65, 277] on div at bounding box center [60, 273] width 11 height 11
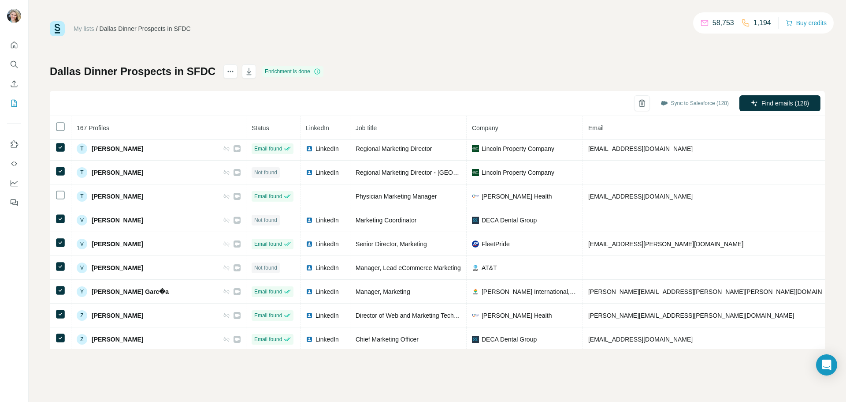
scroll to position [3771, 0]
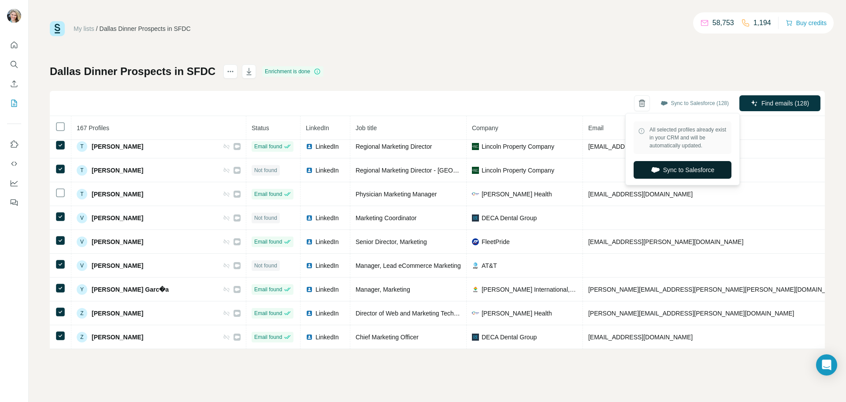
click at [687, 166] on button "Sync to Salesforce" at bounding box center [683, 170] width 98 height 18
